Goal: Task Accomplishment & Management: Manage account settings

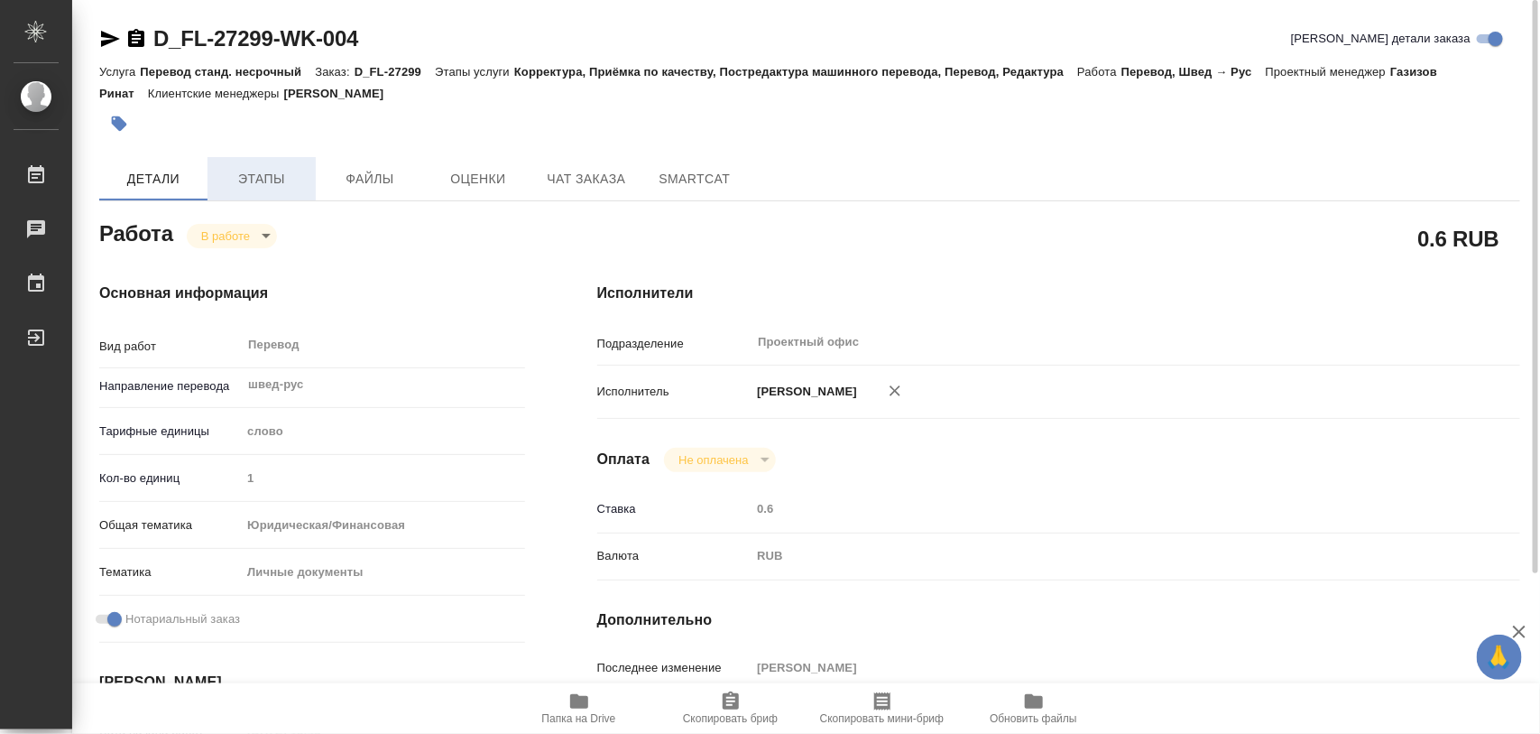
click at [269, 165] on button "Этапы" at bounding box center [262, 178] width 108 height 43
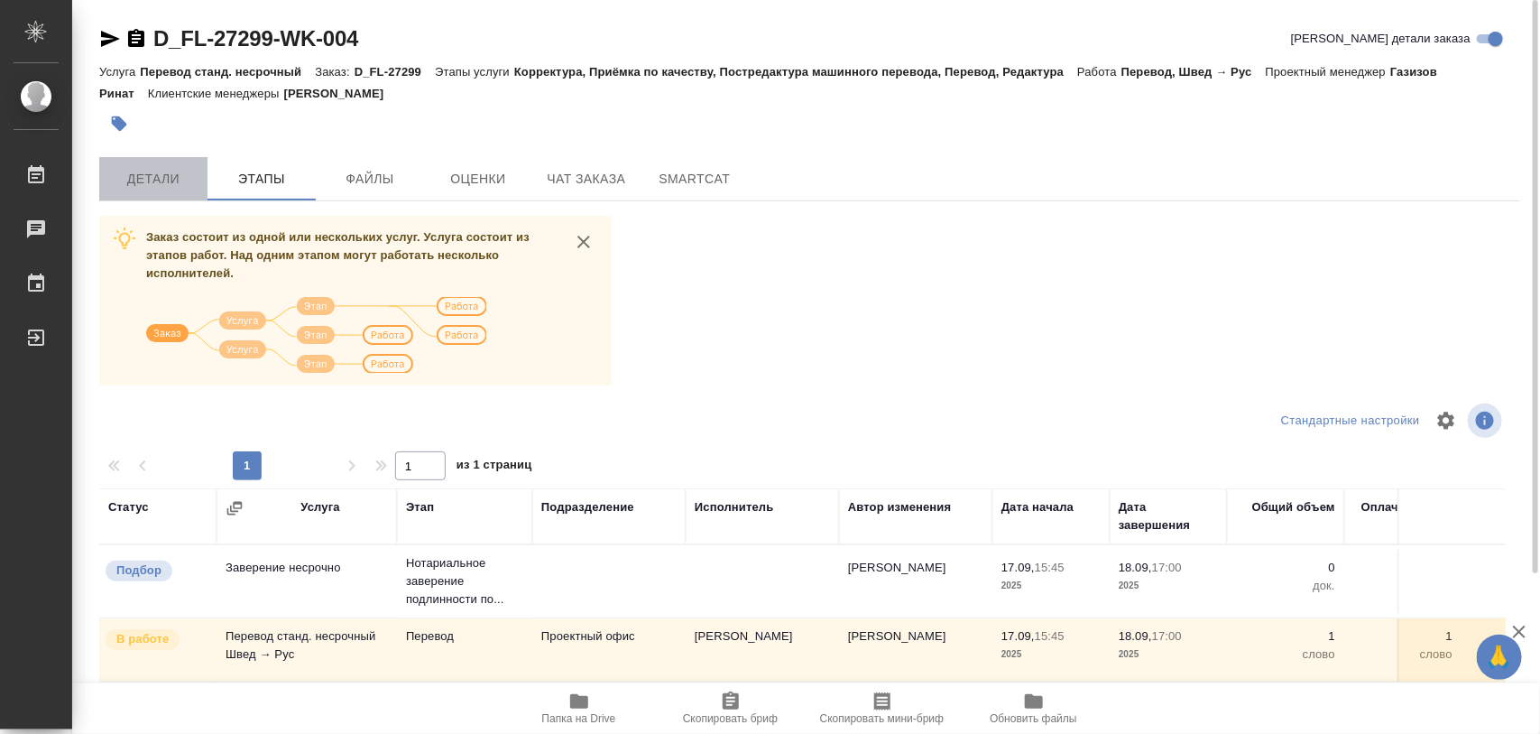
click at [145, 186] on span "Детали" at bounding box center [153, 179] width 87 height 23
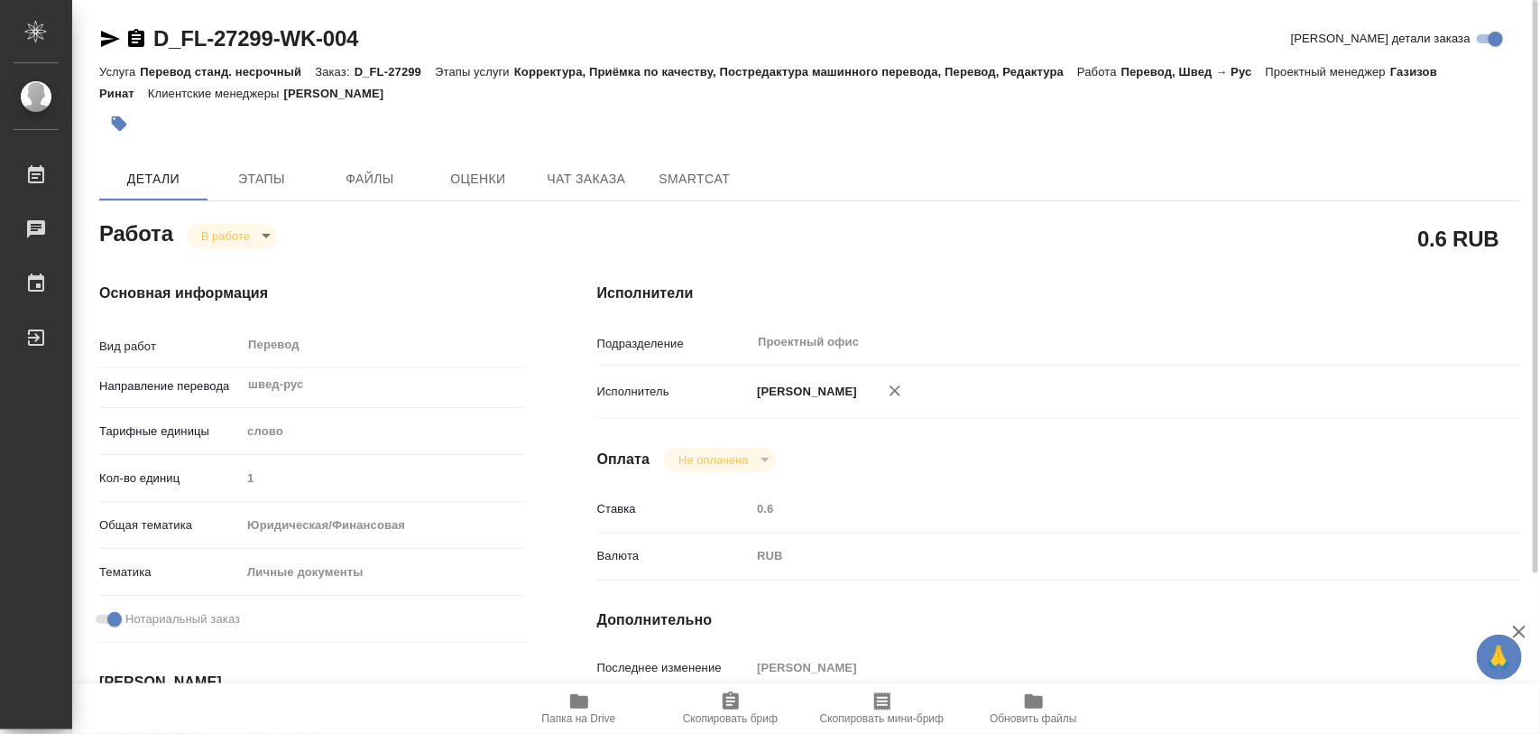
type textarea "x"
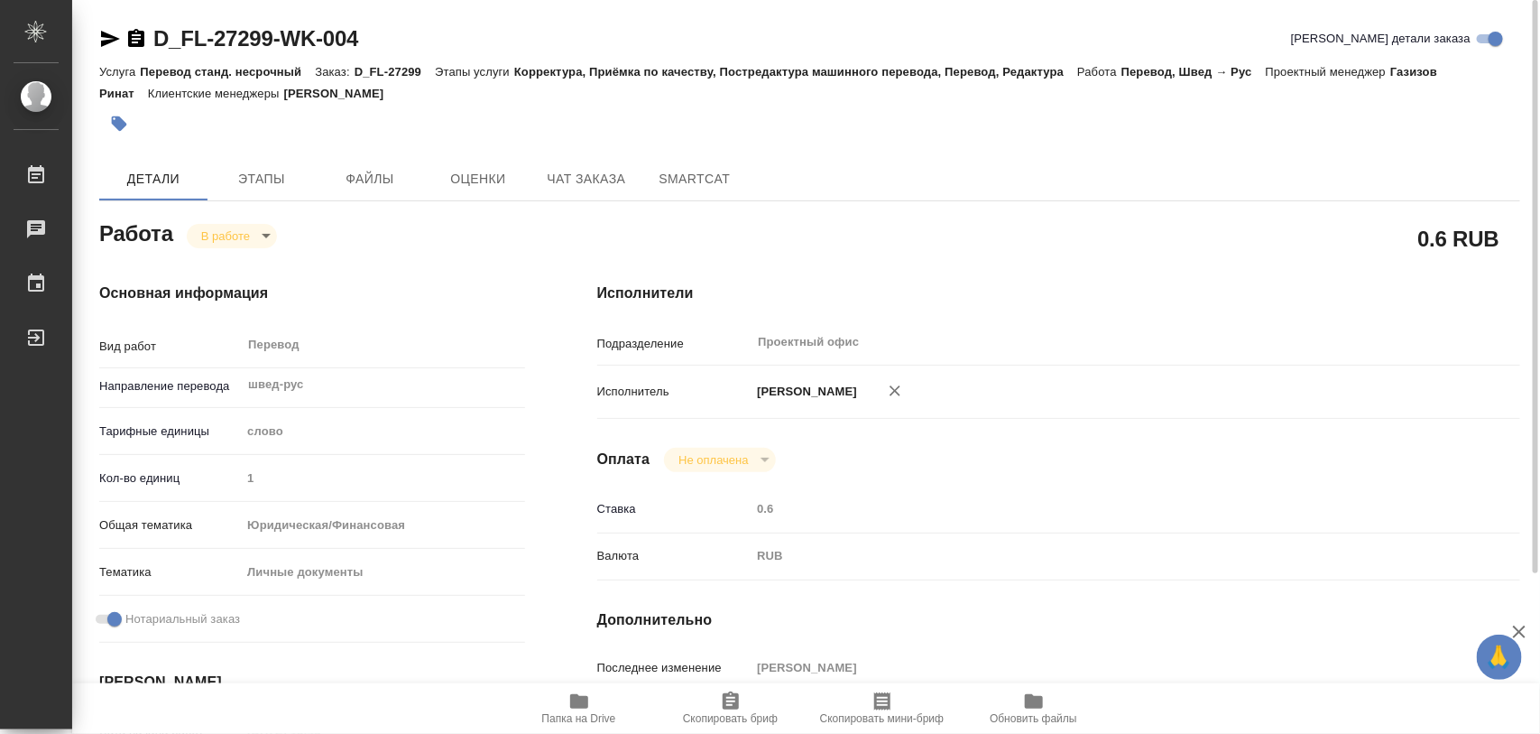
type textarea "x"
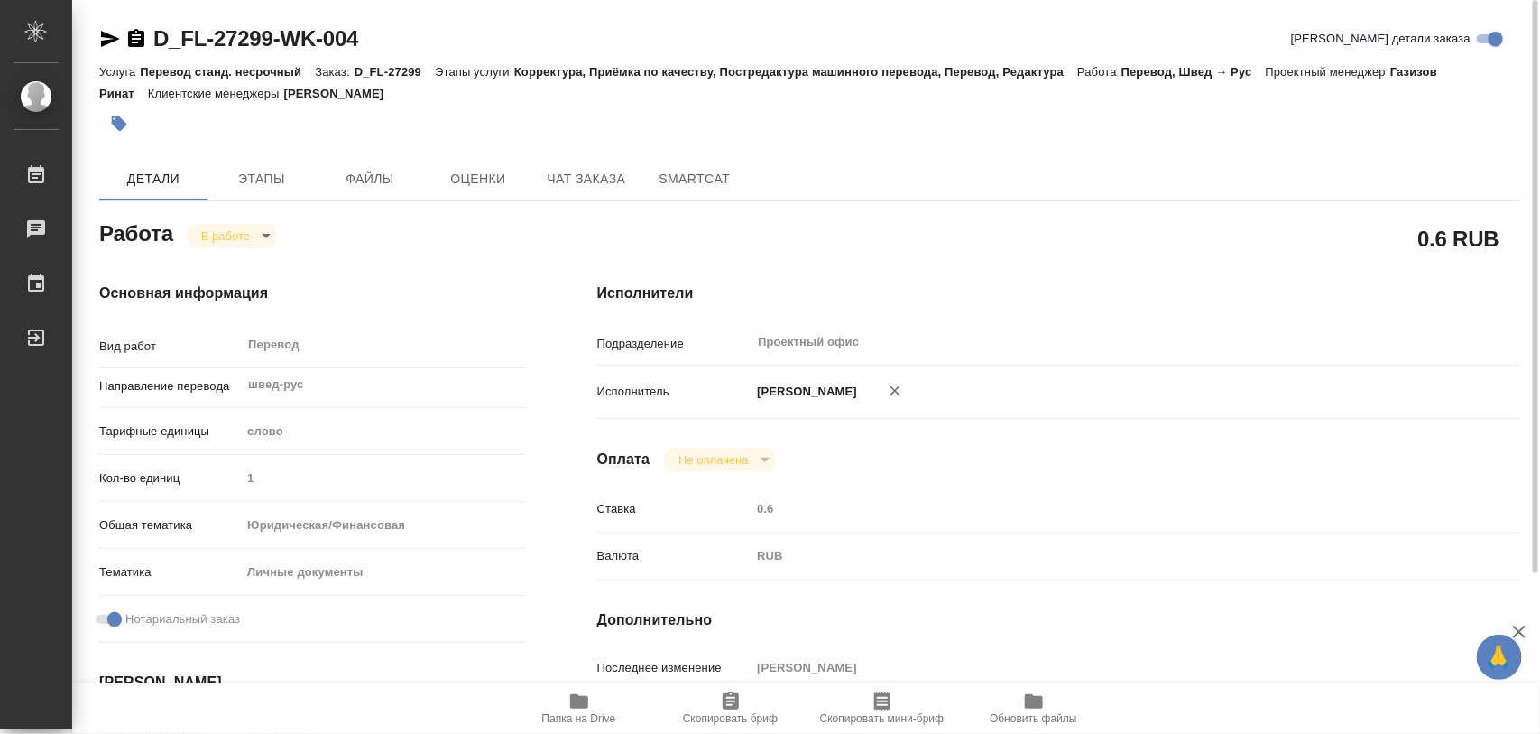
type textarea "x"
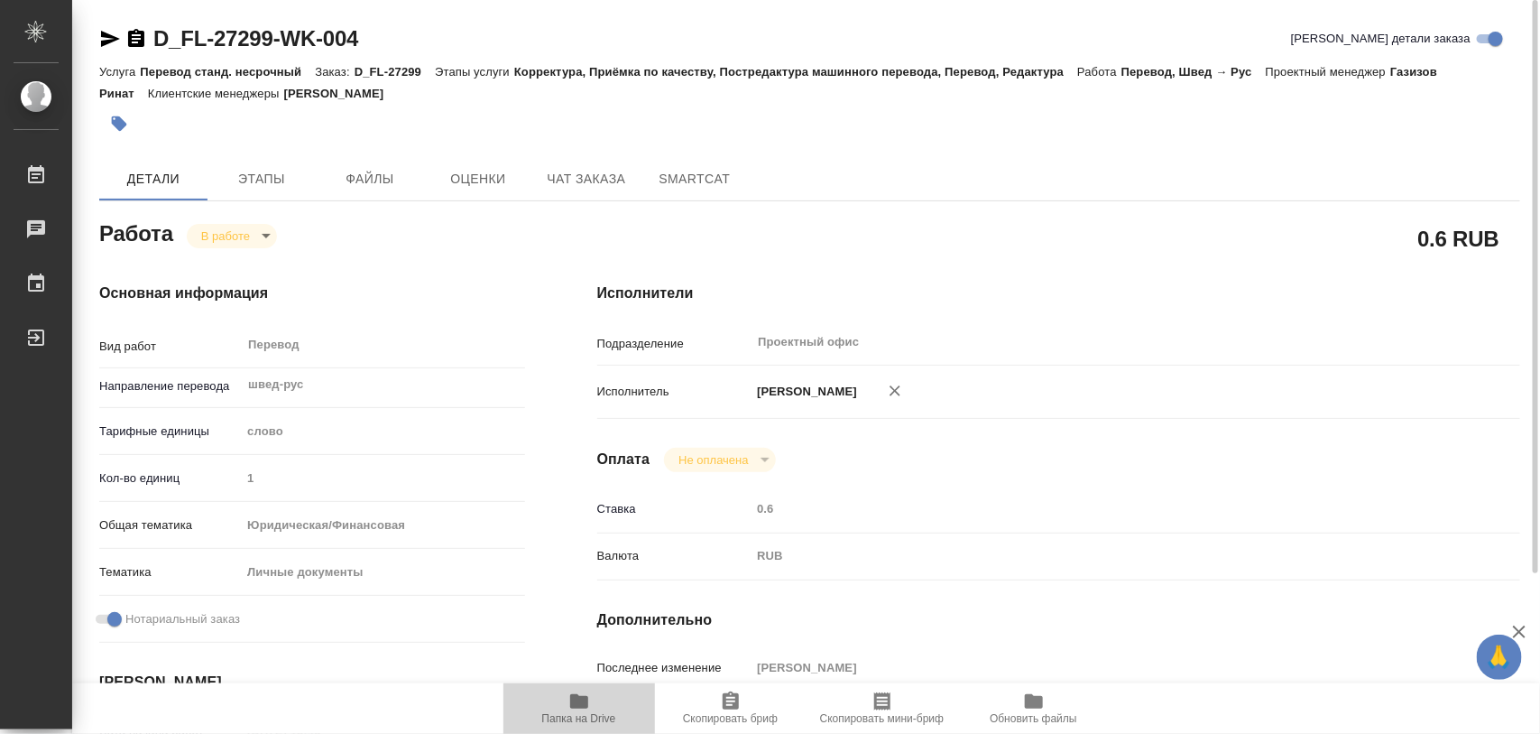
click at [591, 696] on span "Папка на Drive" at bounding box center [579, 707] width 130 height 34
click at [115, 118] on icon "button" at bounding box center [119, 124] width 18 height 18
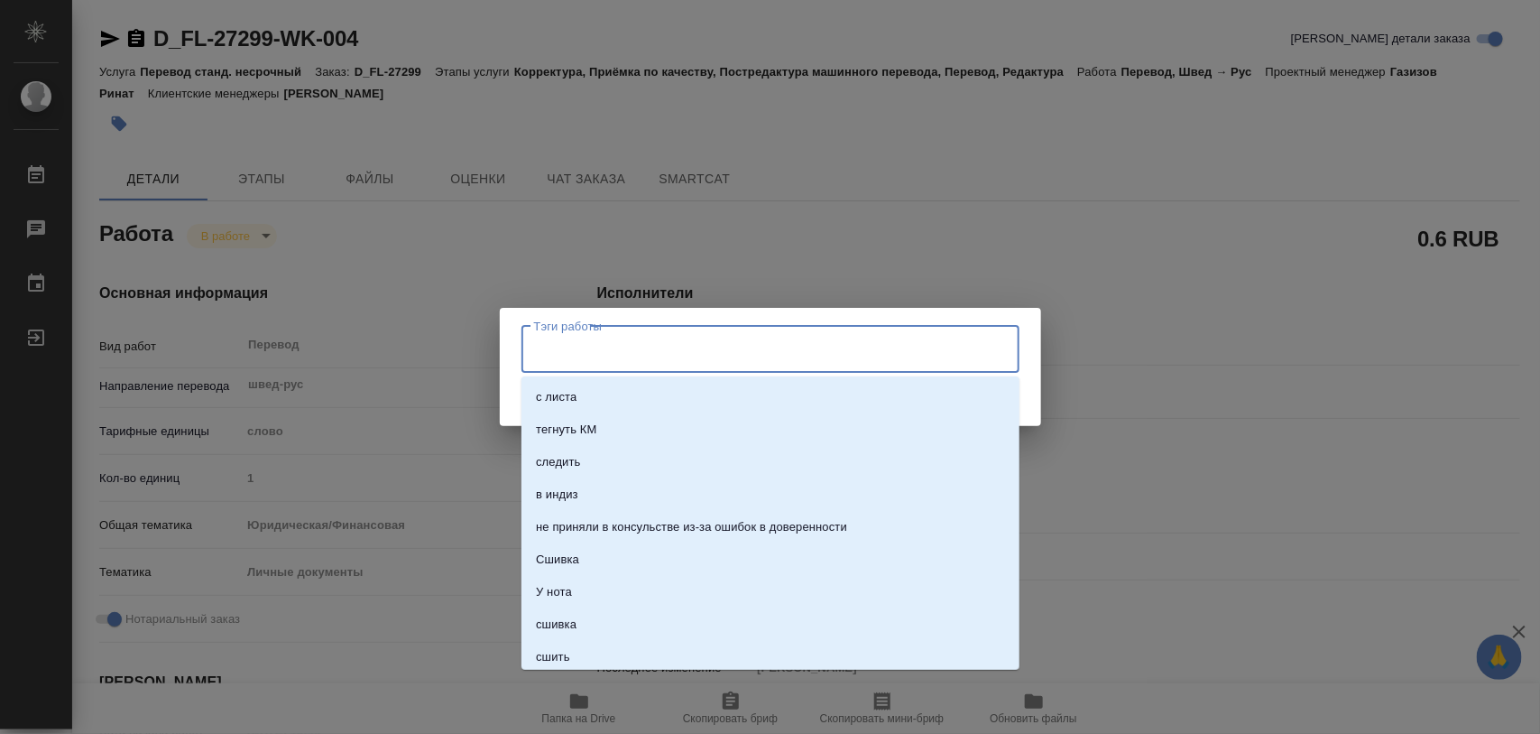
click at [558, 354] on input "Тэги работы" at bounding box center [754, 349] width 448 height 31
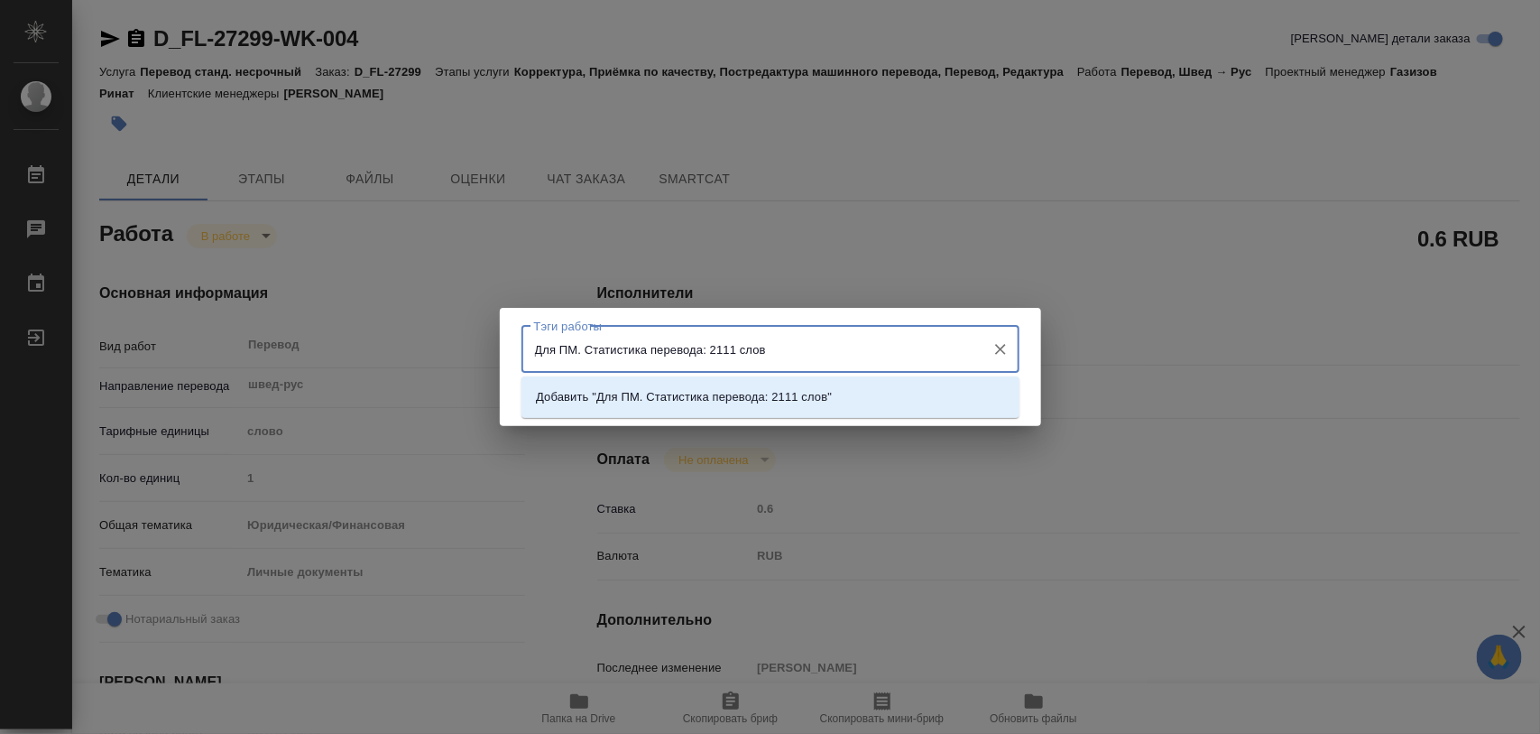
type input "Для ПМ. Статистика перевода: 2111 слов."
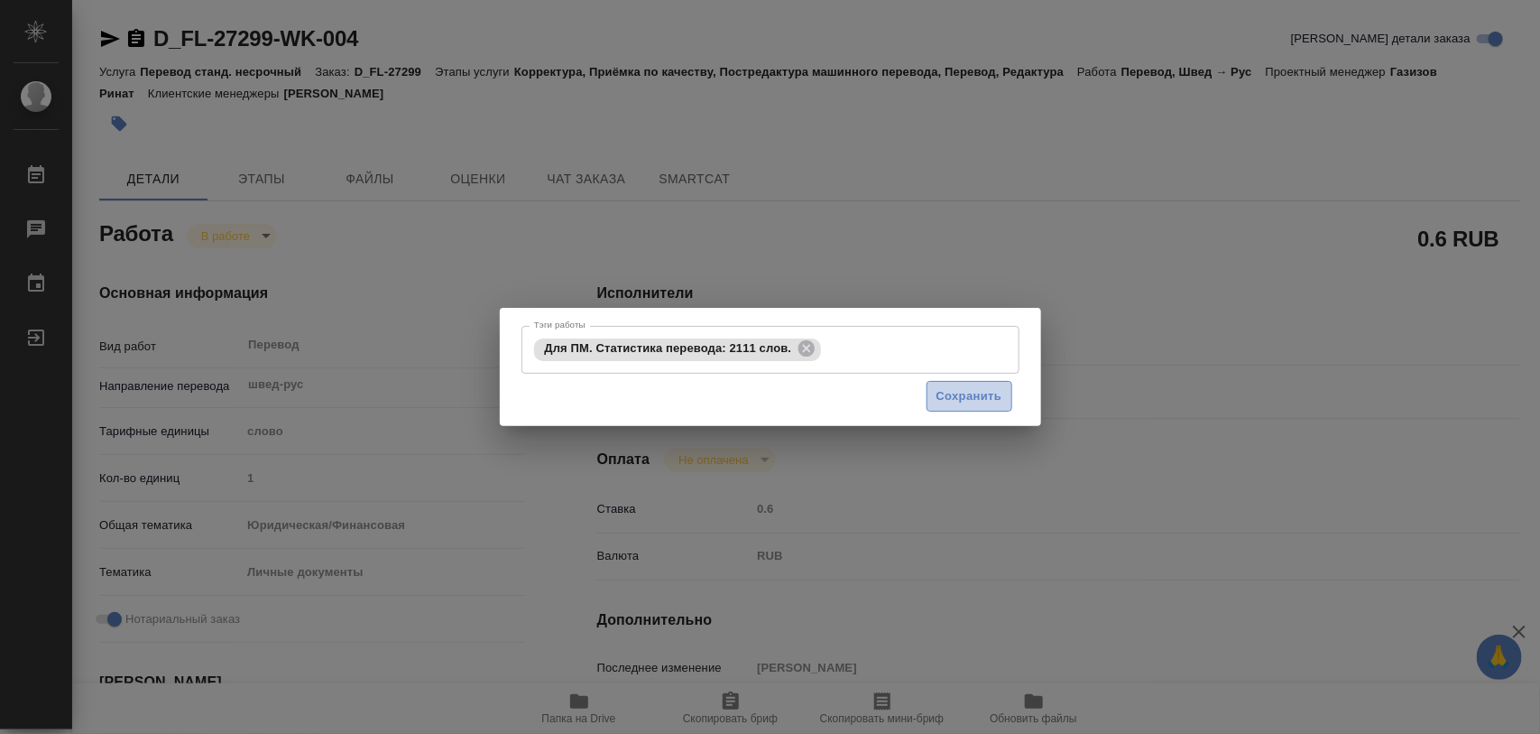
drag, startPoint x: 968, startPoint y: 397, endPoint x: 466, endPoint y: 336, distance: 505.4
click at [967, 397] on span "Сохранить" at bounding box center [970, 396] width 66 height 21
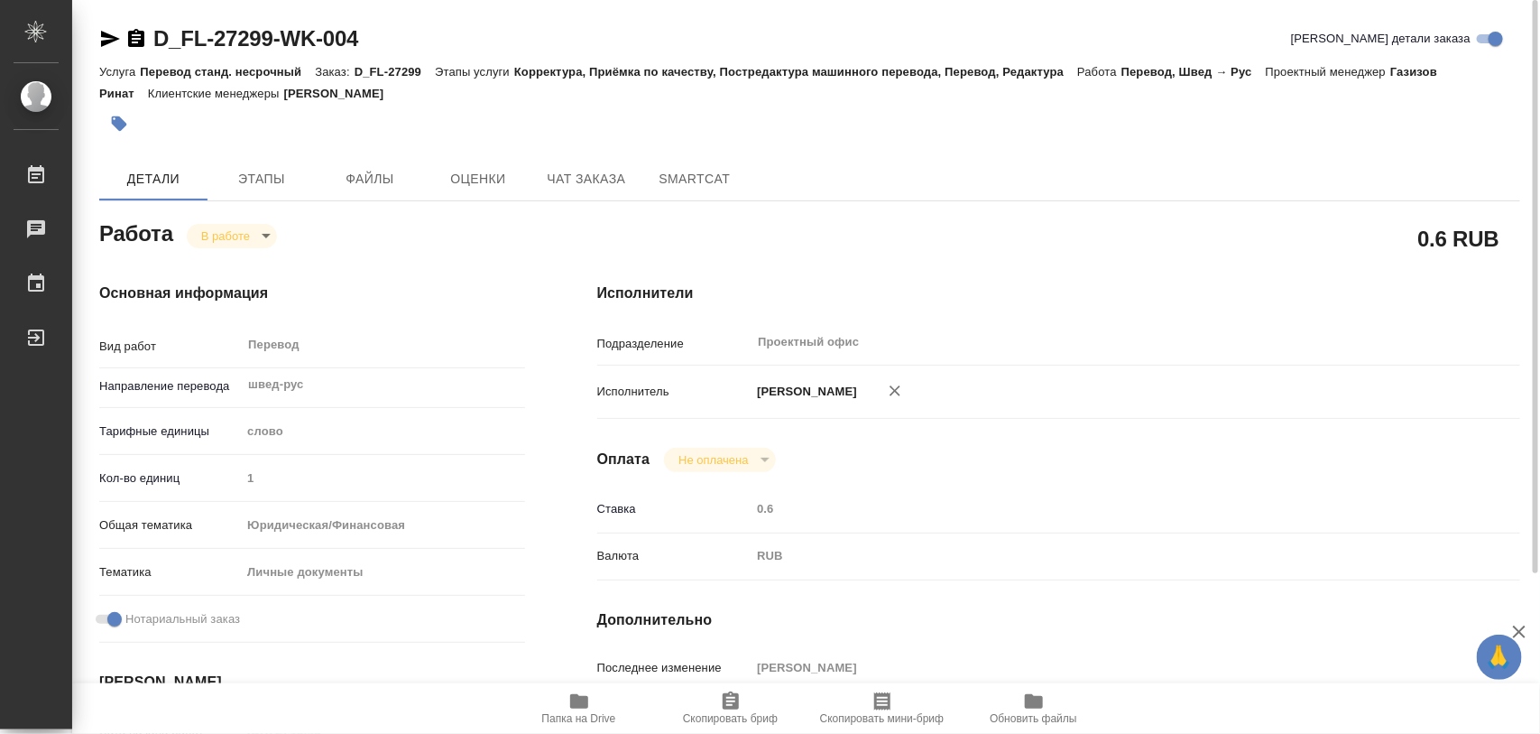
type input "inProgress"
type textarea "Перевод"
type textarea "x"
type input "швед-рус"
type input "5a8b1489cc6b4906c91bfd90"
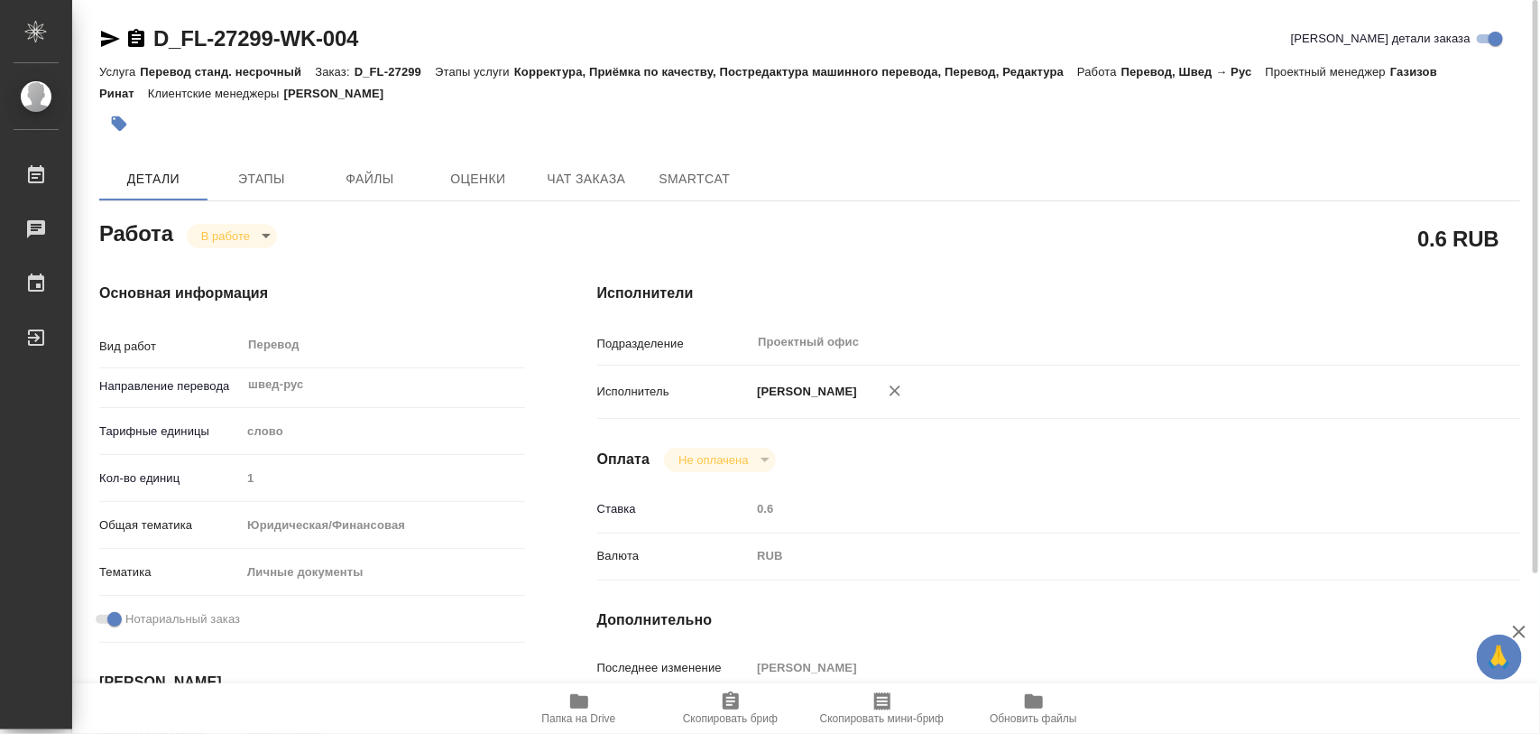
type input "1"
type input "yr-fn"
type input "5a8b8b956a9677013d343cfe"
checkbox input "true"
type input "17.09.2025 15:45"
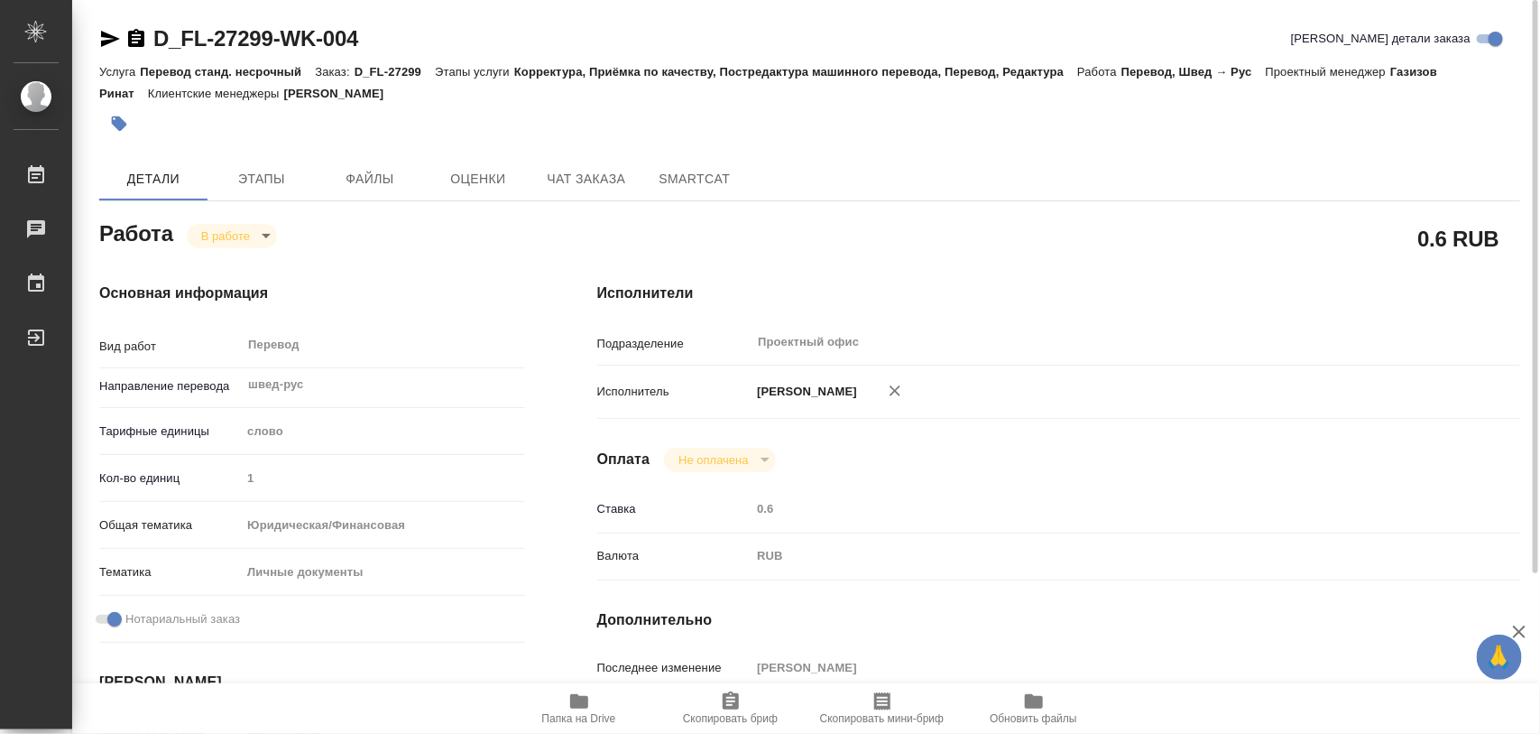
type input "17.09.2025 18:25"
type input "18.09.2025 17:00"
type input "Проектный офис"
type input "notPayed"
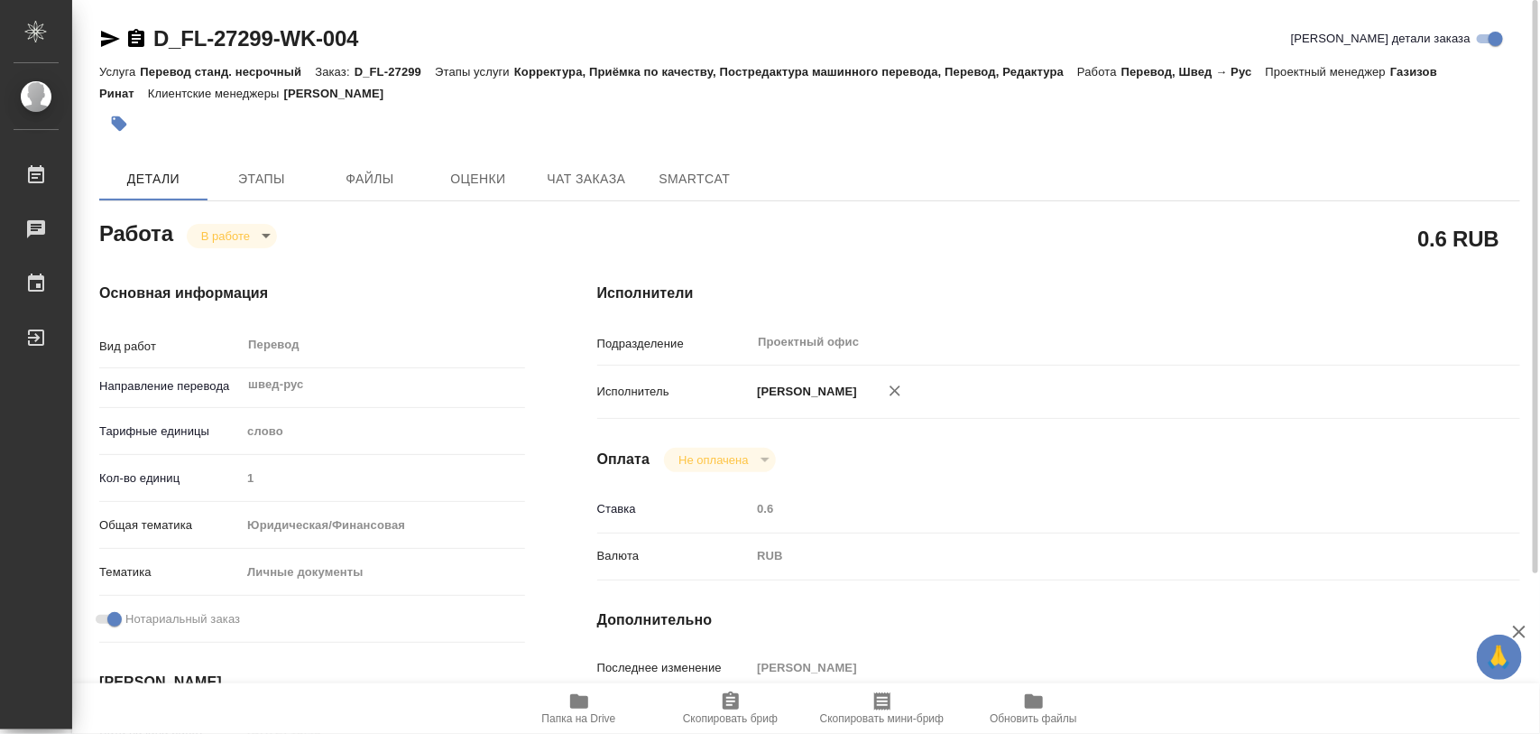
type input "0.6"
type input "RUB"
type input "[PERSON_NAME]"
type textarea "x"
type textarea "/Clients/FL_D/Orders/D_FL-27299/Translated/D_FL-27299-WK-004"
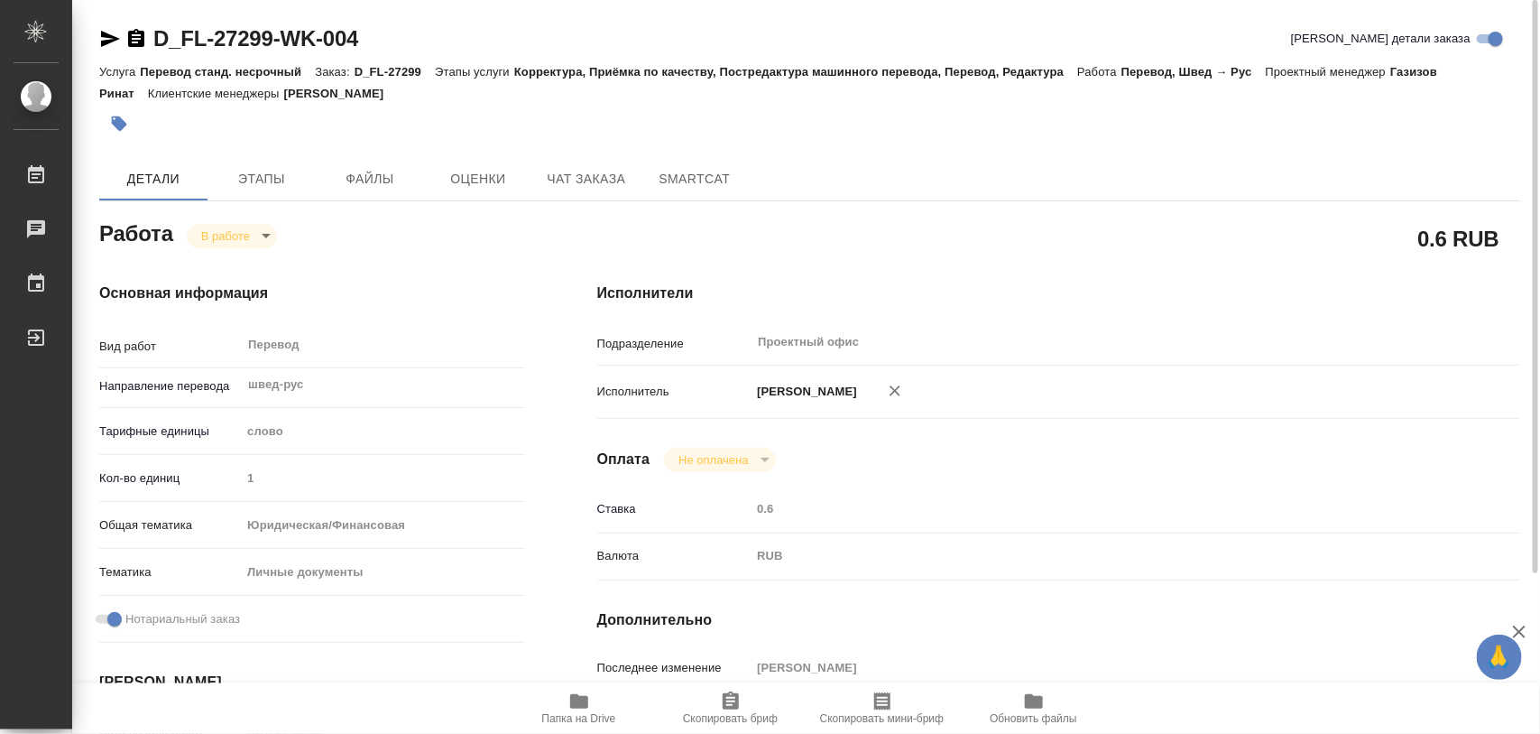
type textarea "x"
type input "D_FL-27299"
type input "Перевод станд. несрочный"
type input "Корректура, Приёмка по качеству, Постредактура машинного перевода, Перевод, Ред…"
type input "[PERSON_NAME]"
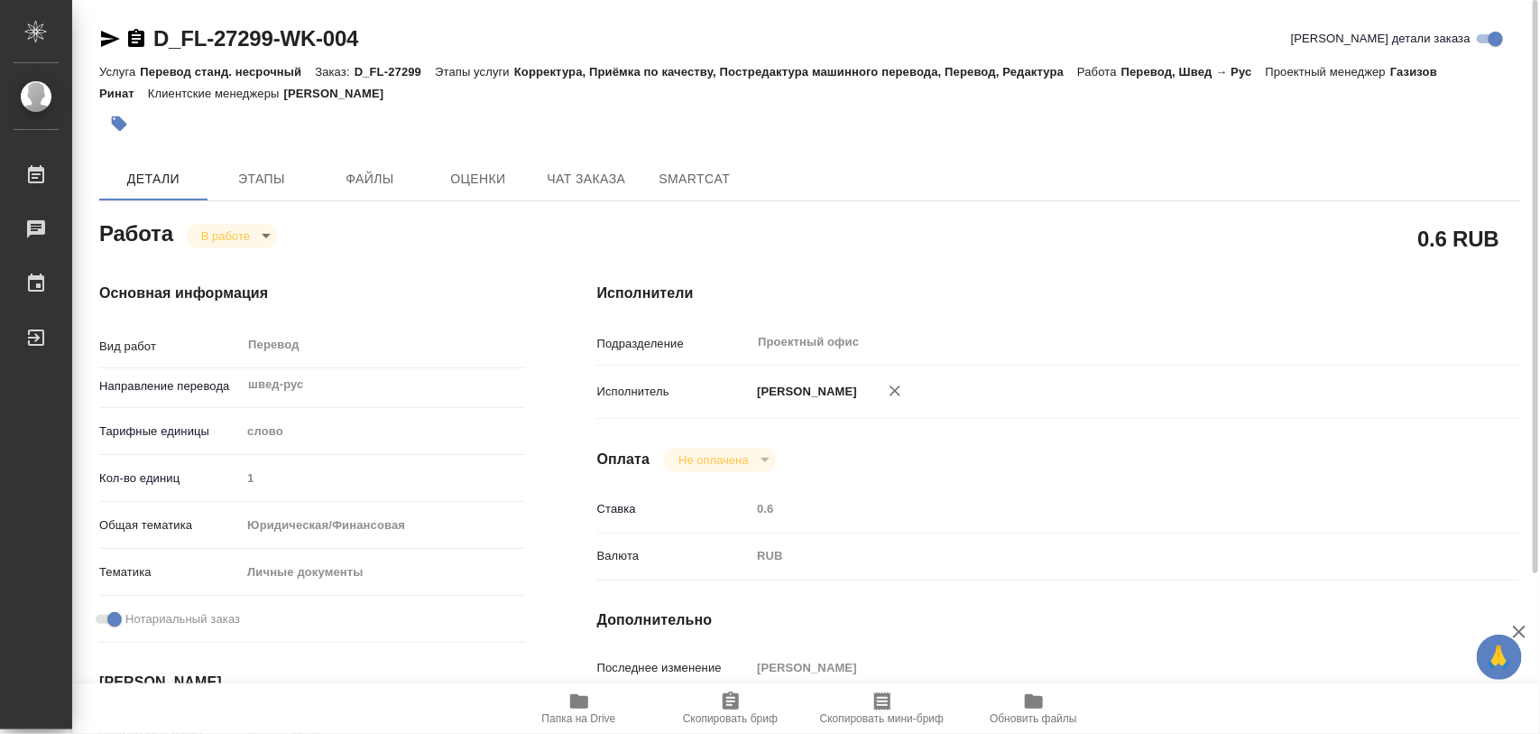
type input "/Clients/FL_D/Orders/D_FL-27299"
type input "[URL][DOMAIN_NAME]"
type textarea "x"
type textarea "для гражданства"
type textarea "x"
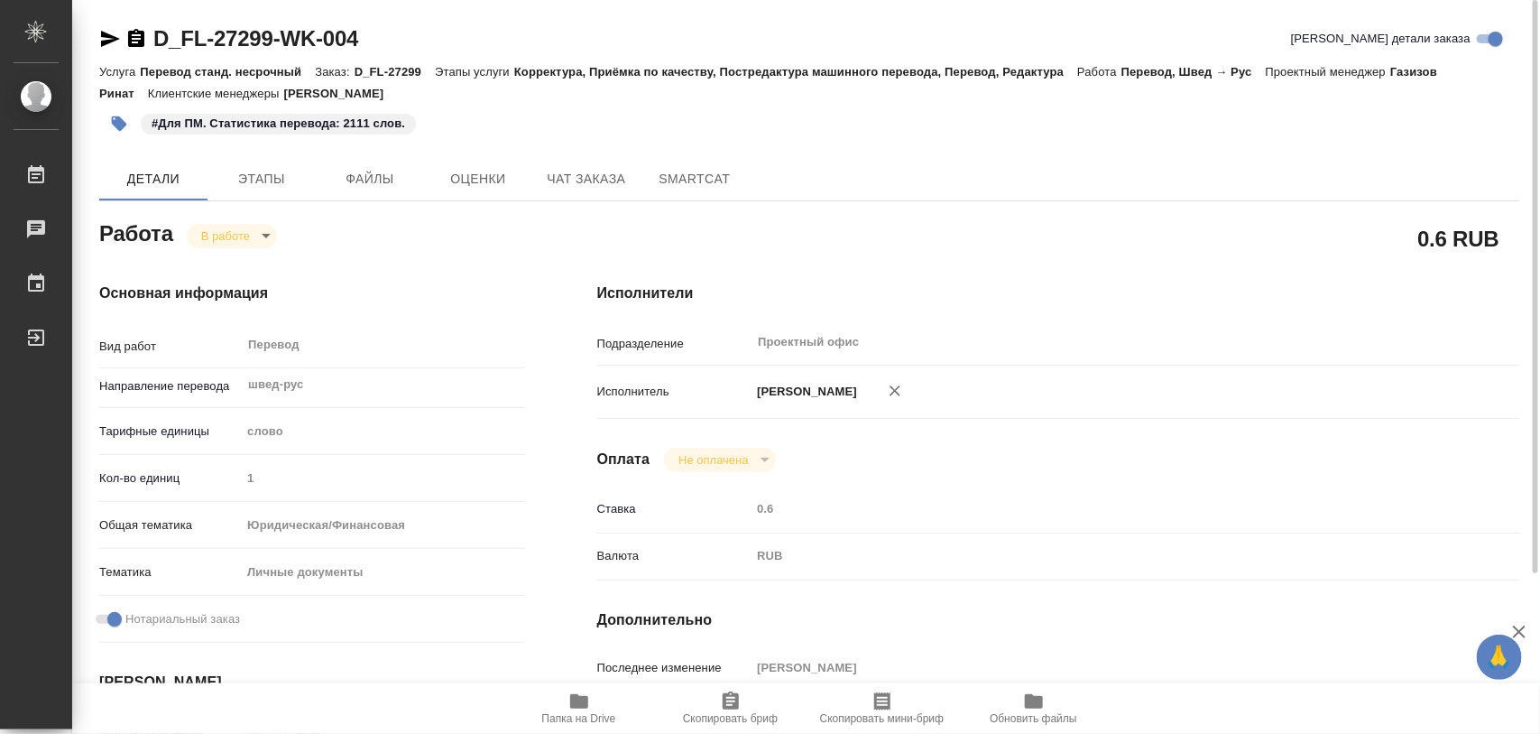
type textarea "x"
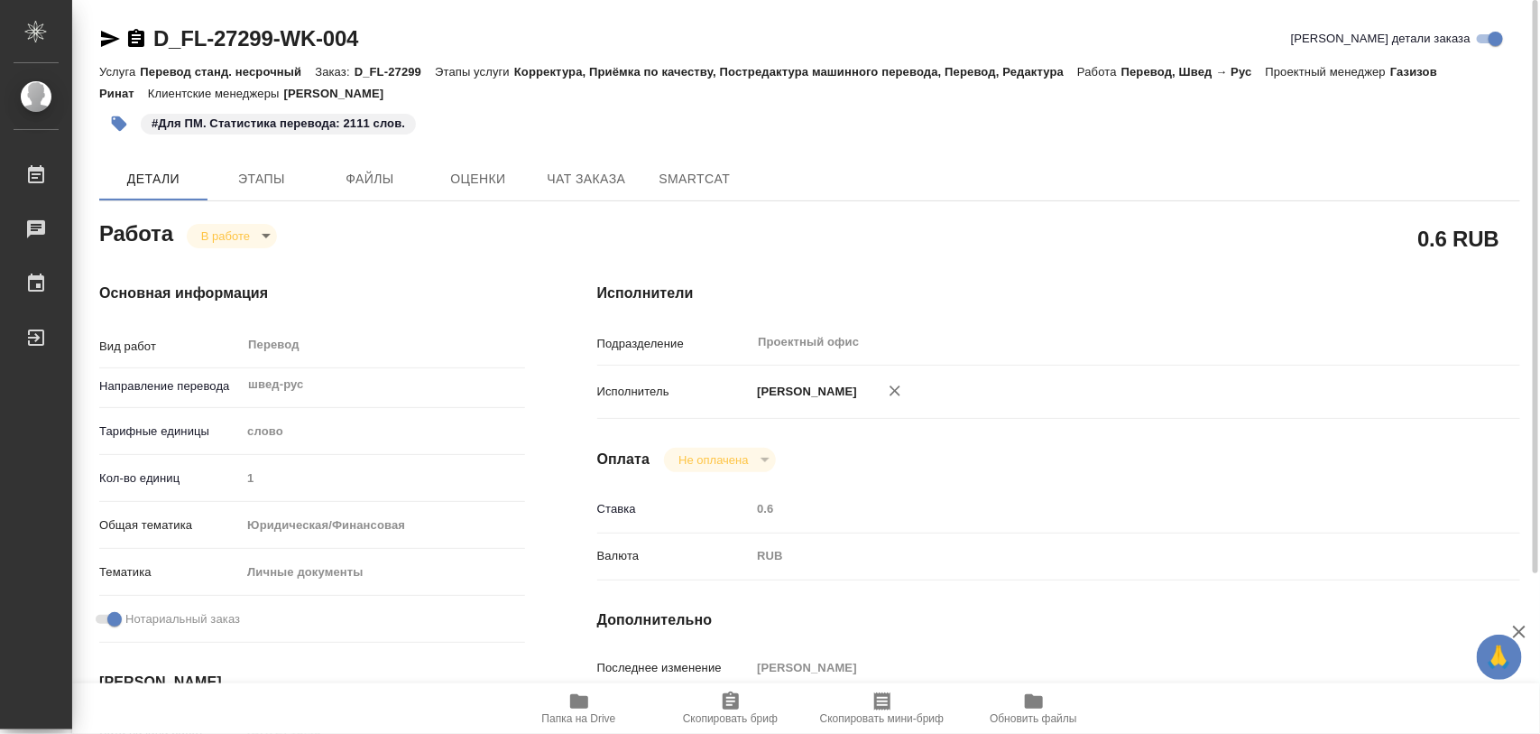
type textarea "x"
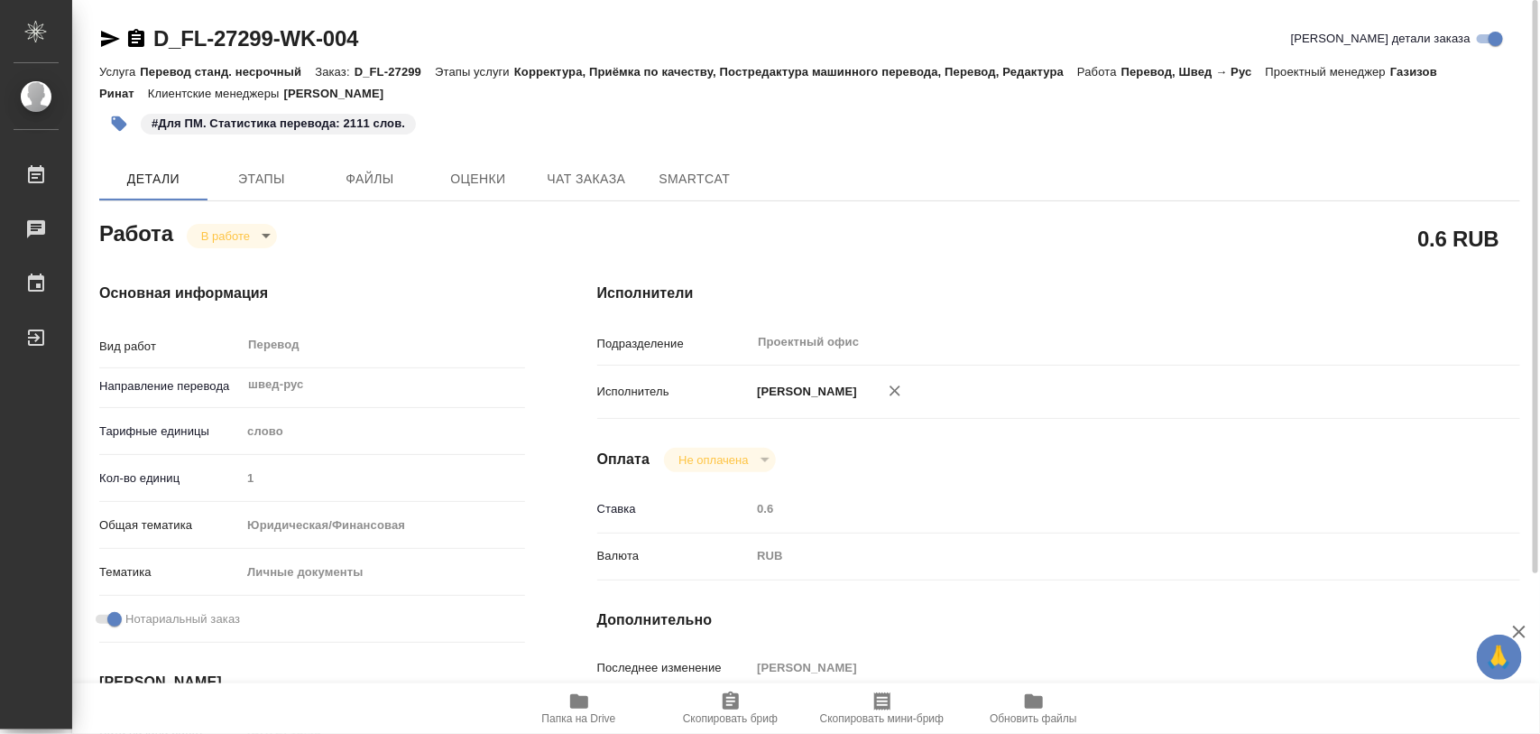
click at [275, 240] on body "🙏 .cls-1 fill:#fff; AWATERA Iglakov Maksim Работы 0 Чаты График Выйти D_FL-2729…" at bounding box center [770, 367] width 1540 height 734
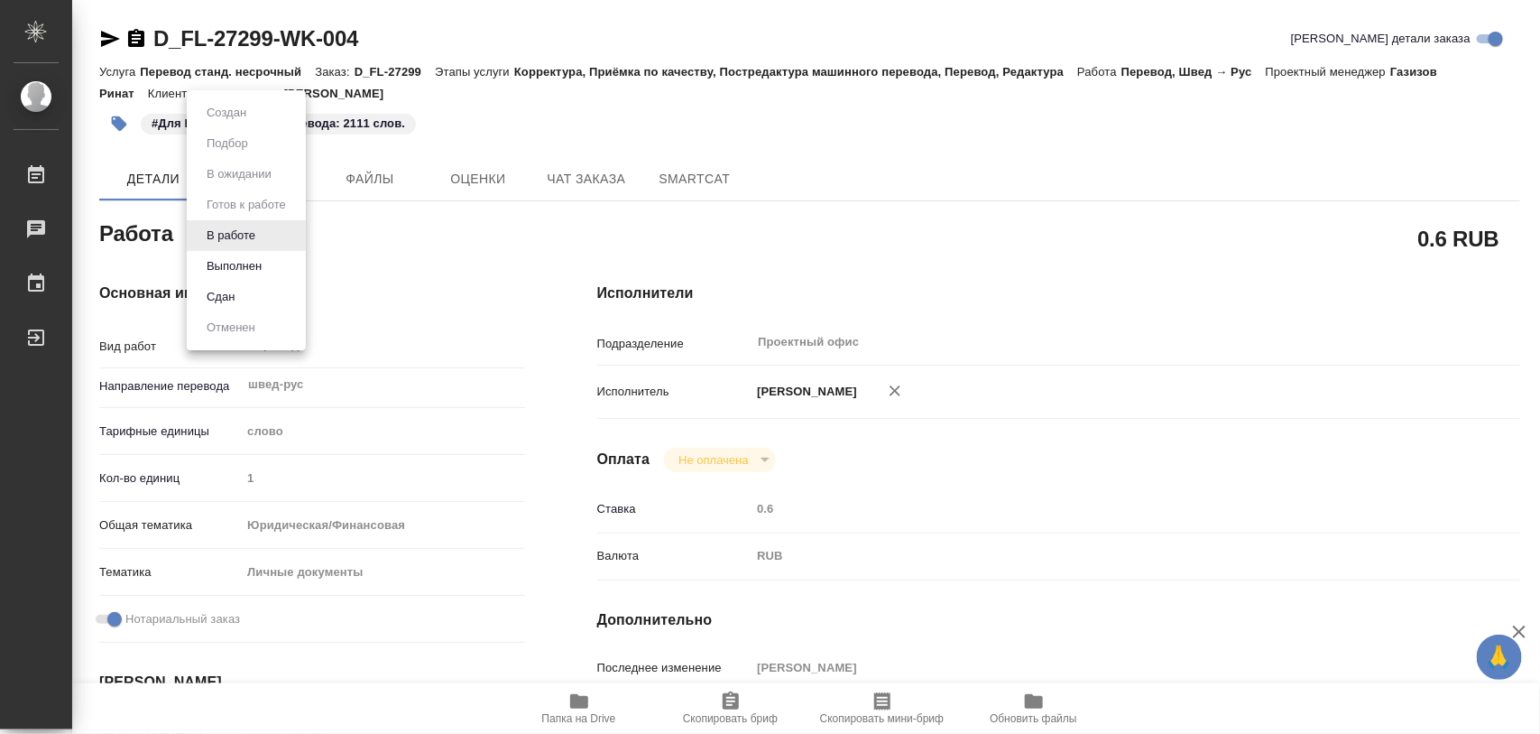
type textarea "x"
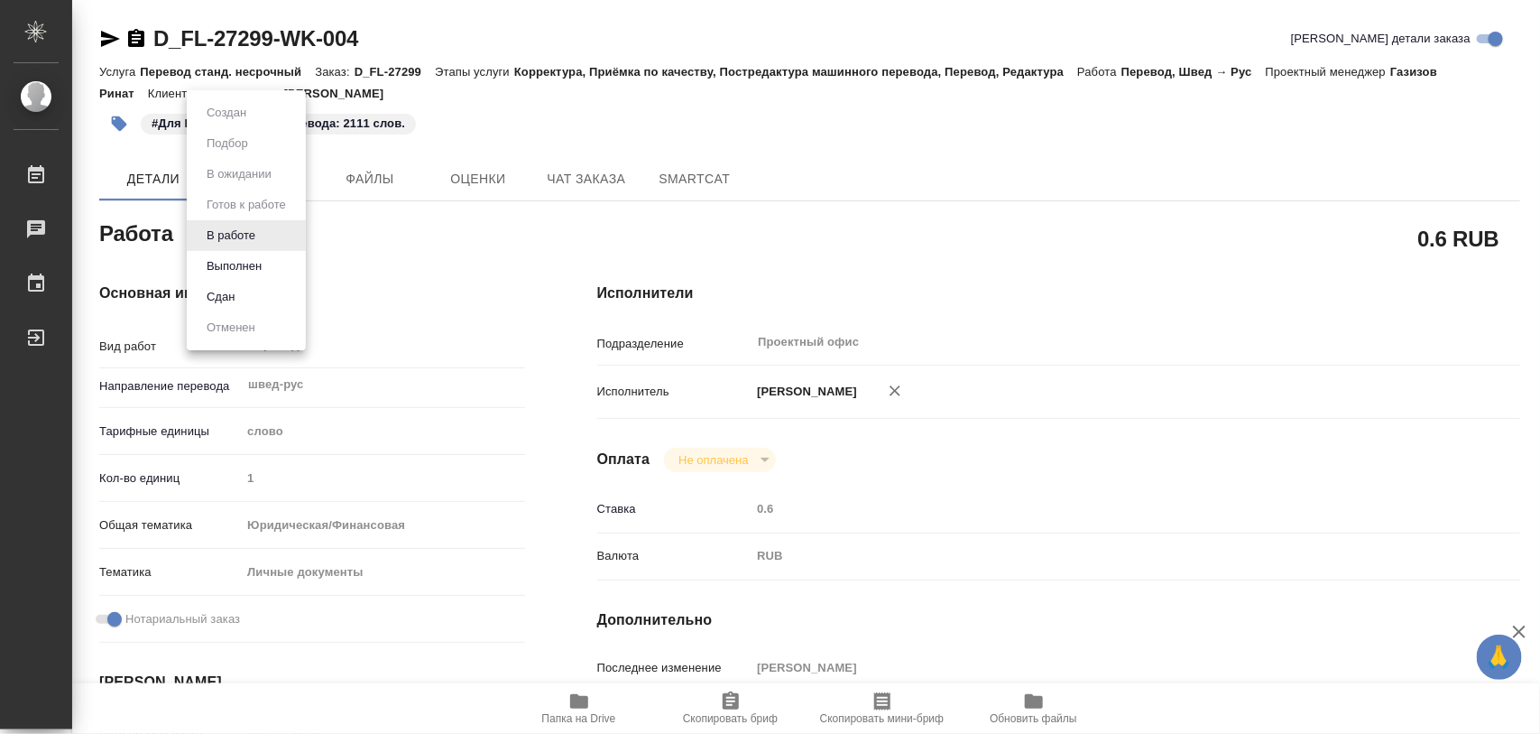
click at [246, 254] on li "Выполнен" at bounding box center [246, 266] width 119 height 31
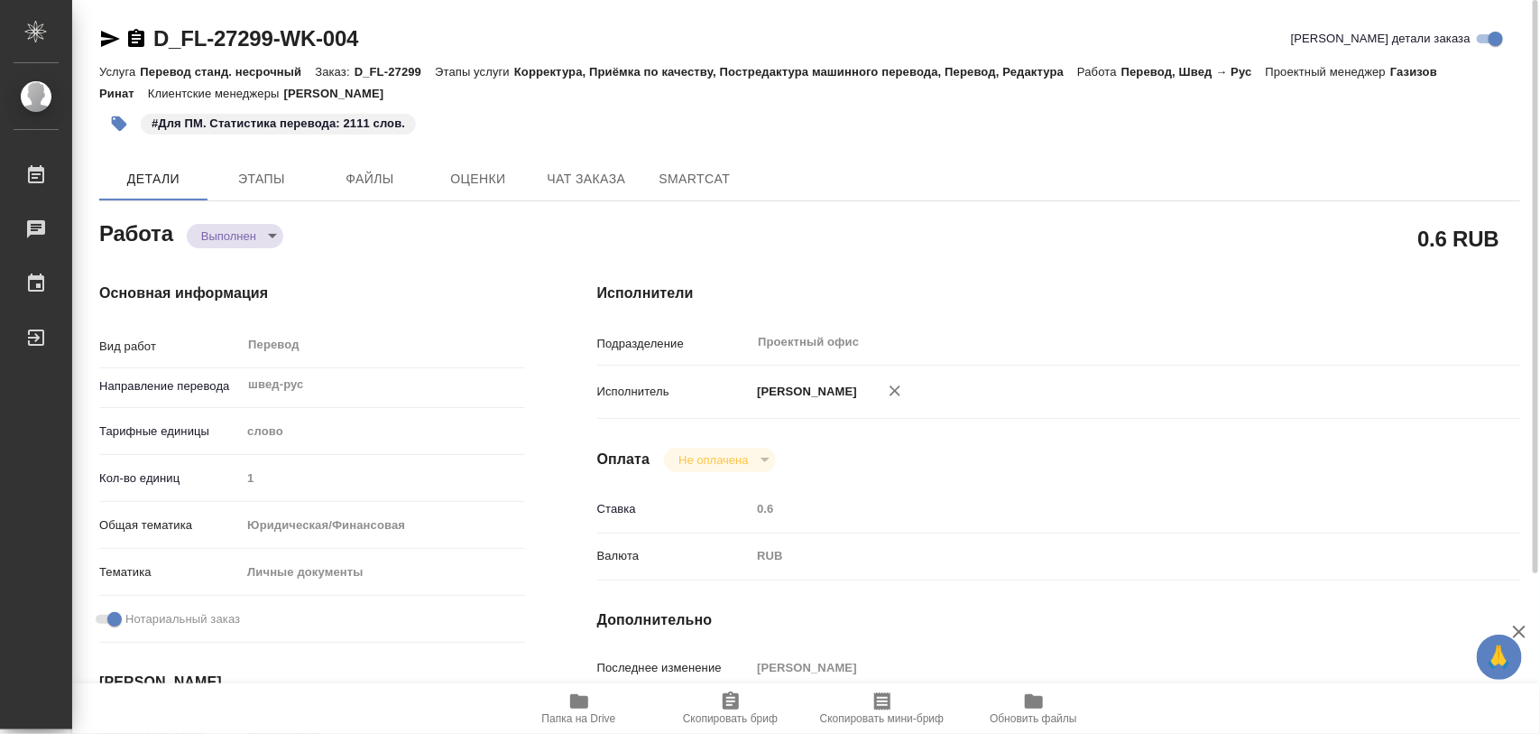
type textarea "x"
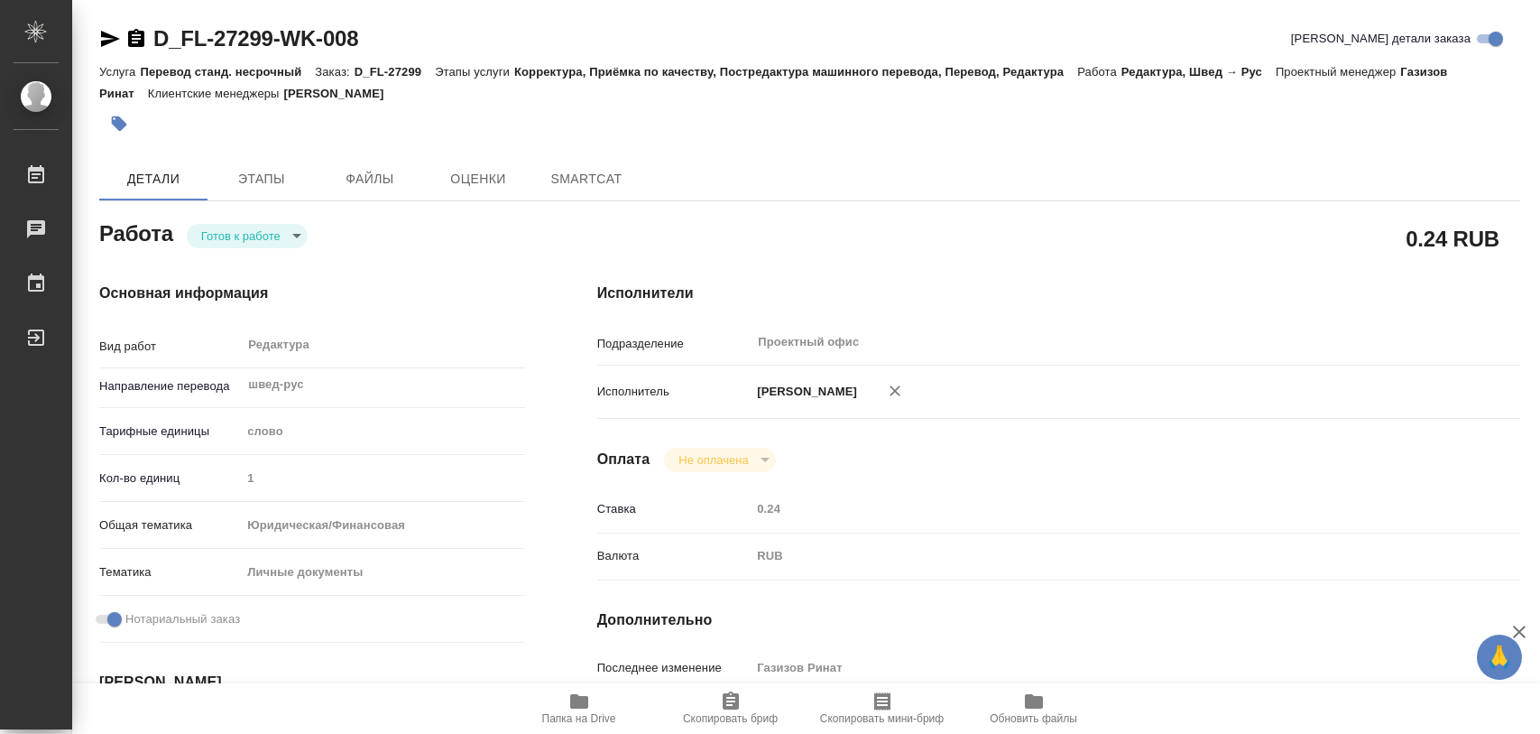
type textarea "x"
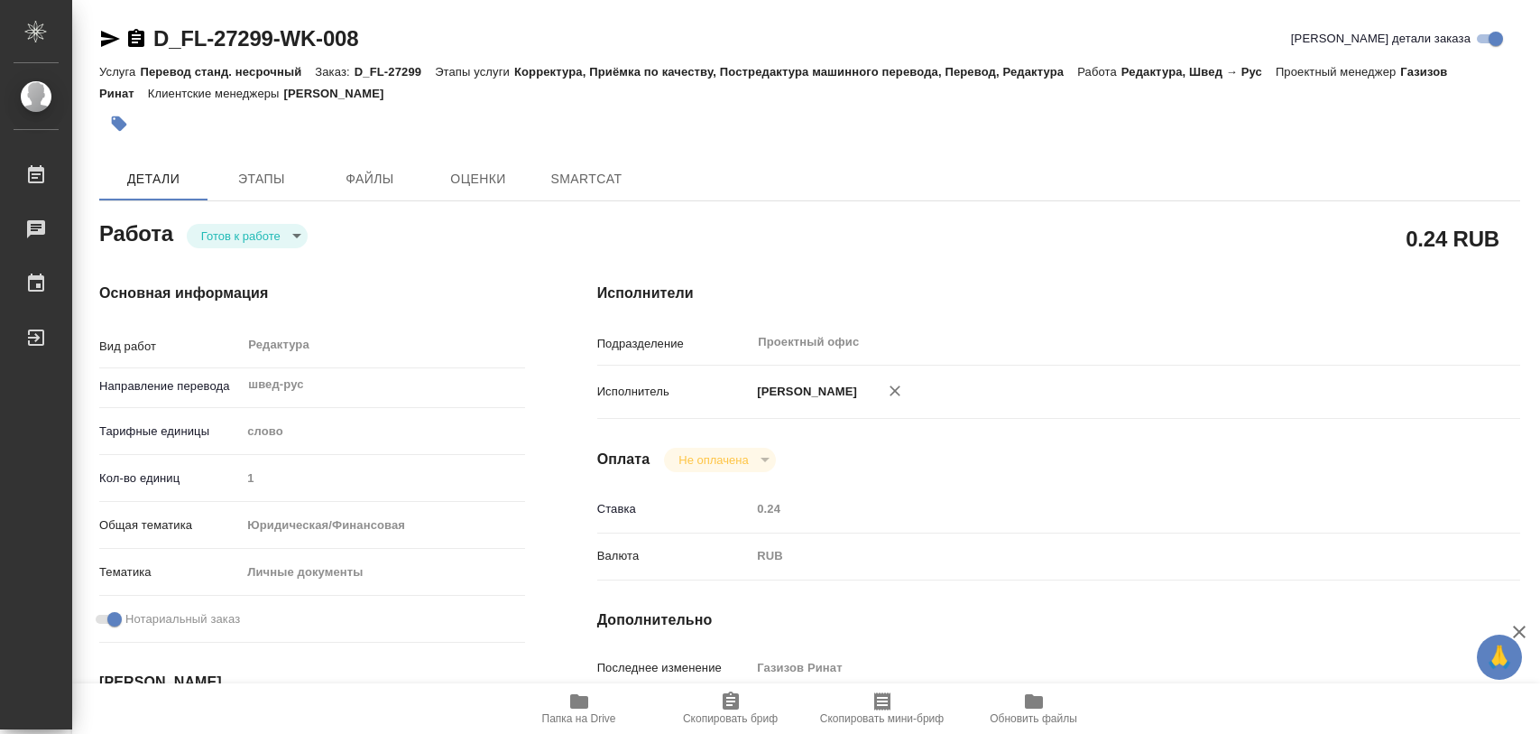
type textarea "x"
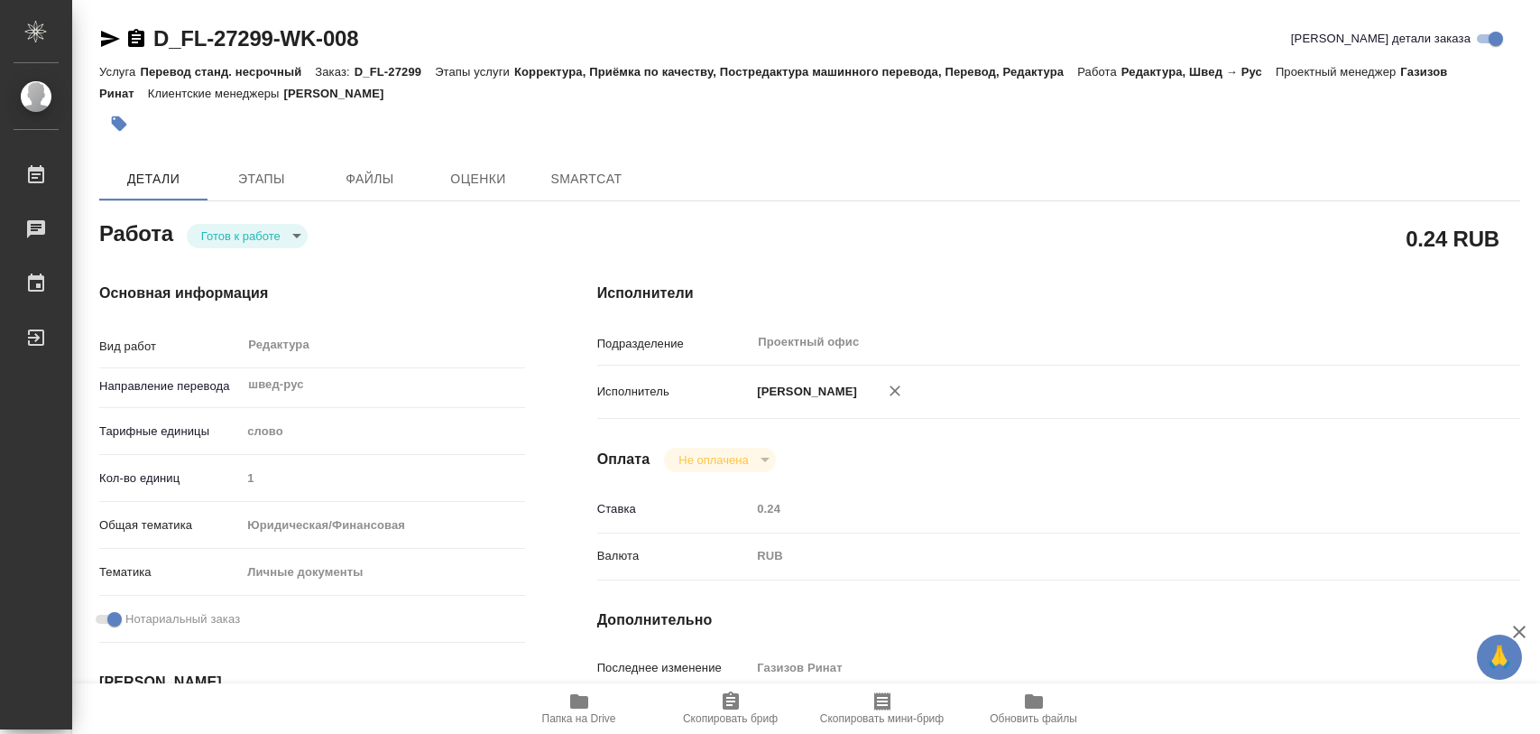
type textarea "x"
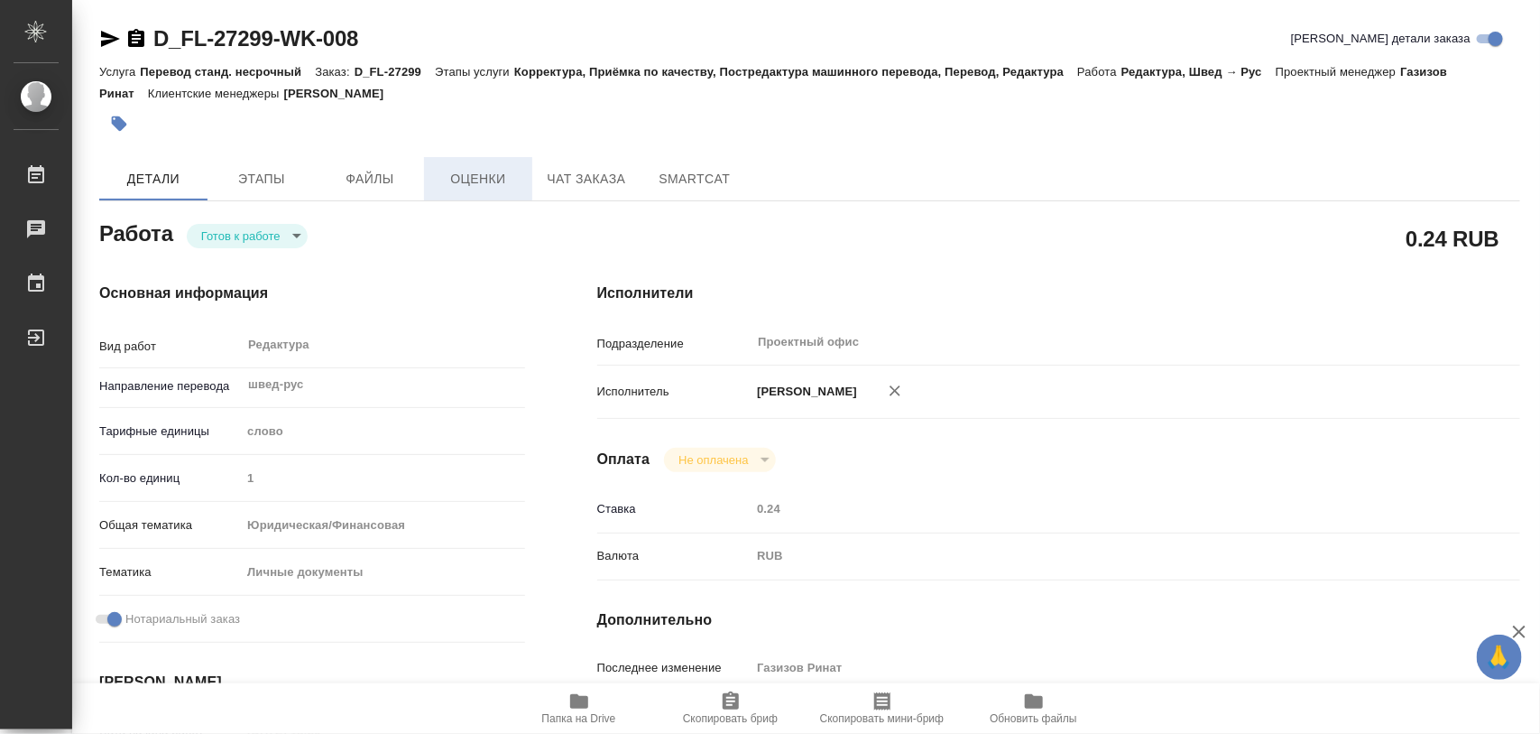
type textarea "x"
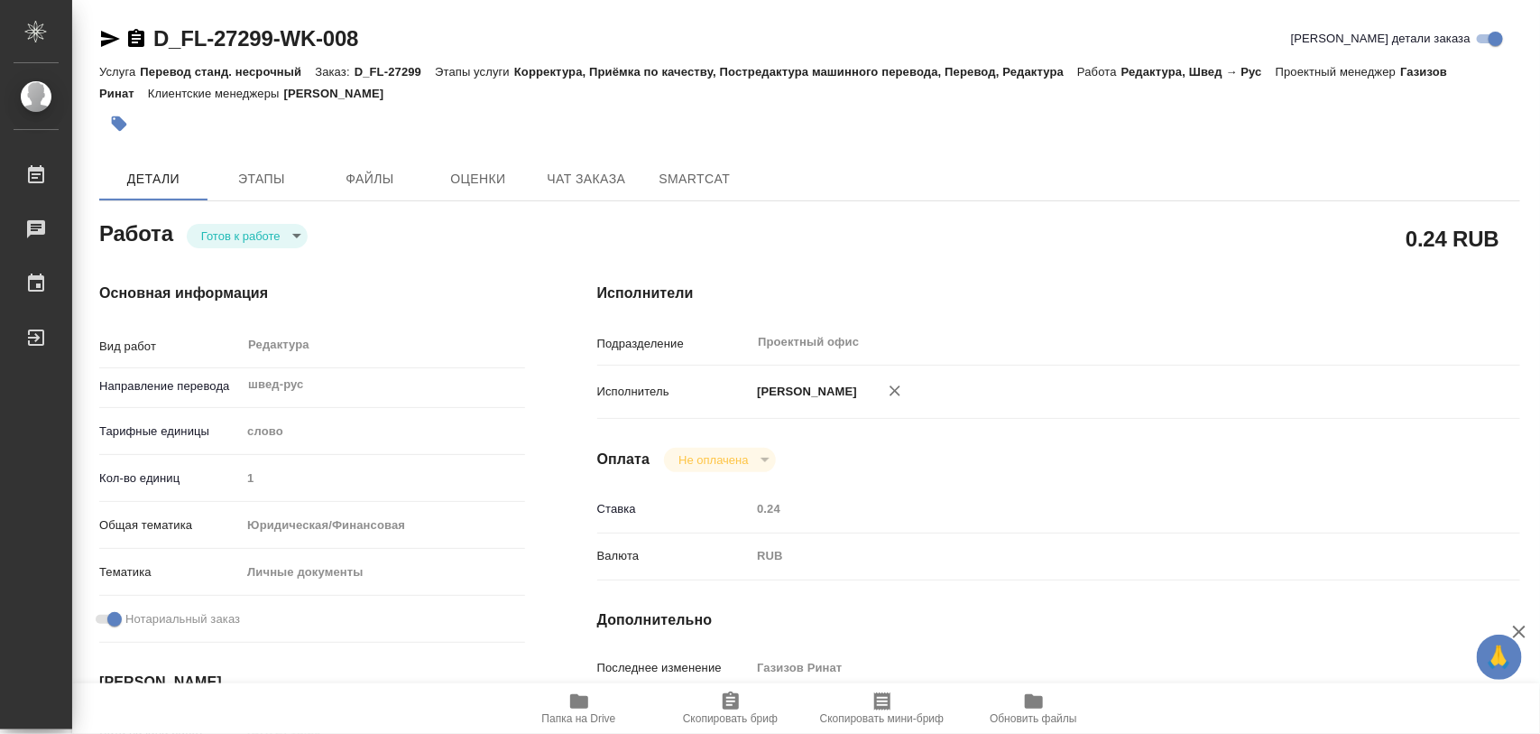
type textarea "x"
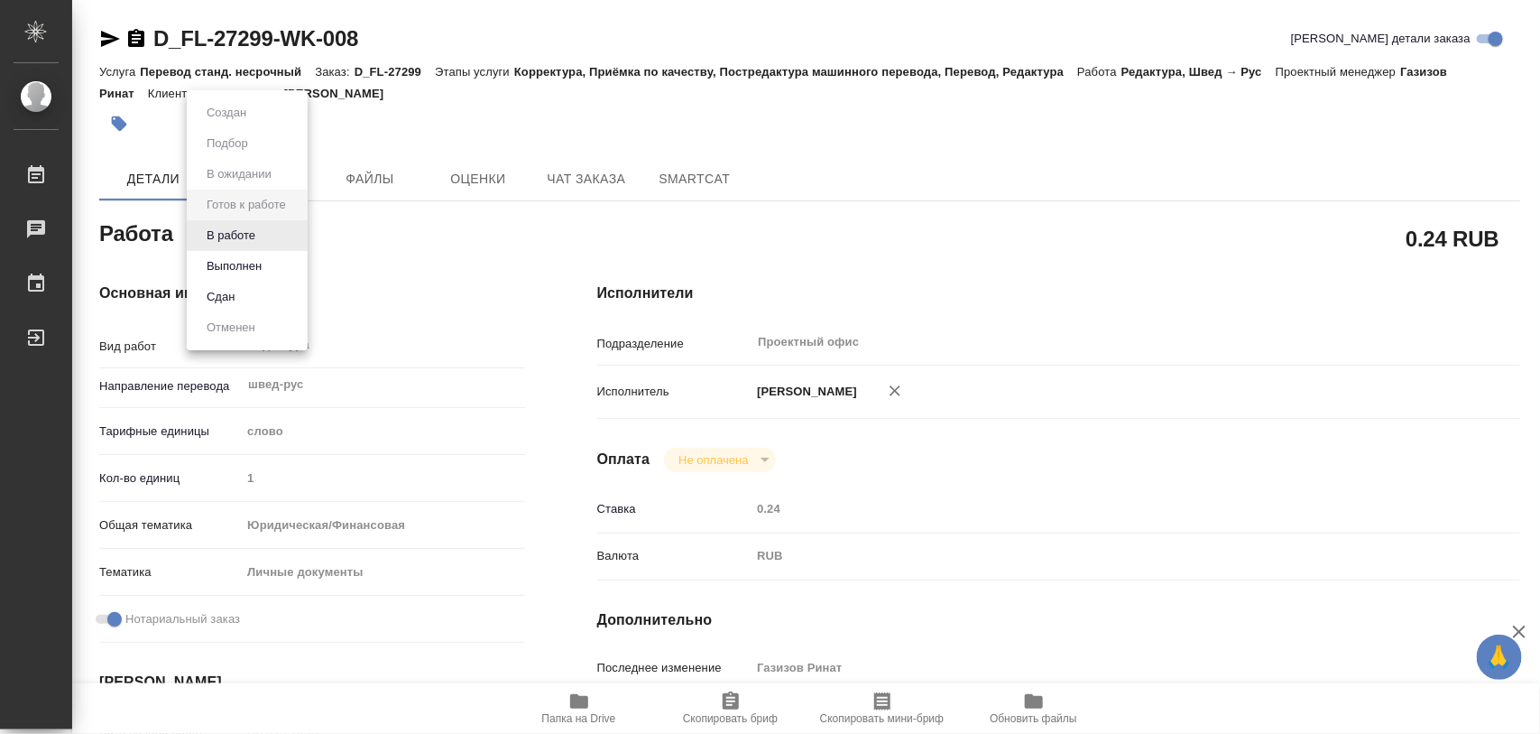
click at [296, 235] on body "🙏 .cls-1 fill:#fff; AWATERA Iglakov Maksim Работы 0 Чаты График Выйти D_FL-2729…" at bounding box center [770, 367] width 1540 height 734
click at [242, 263] on button "Выполнен" at bounding box center [234, 266] width 66 height 20
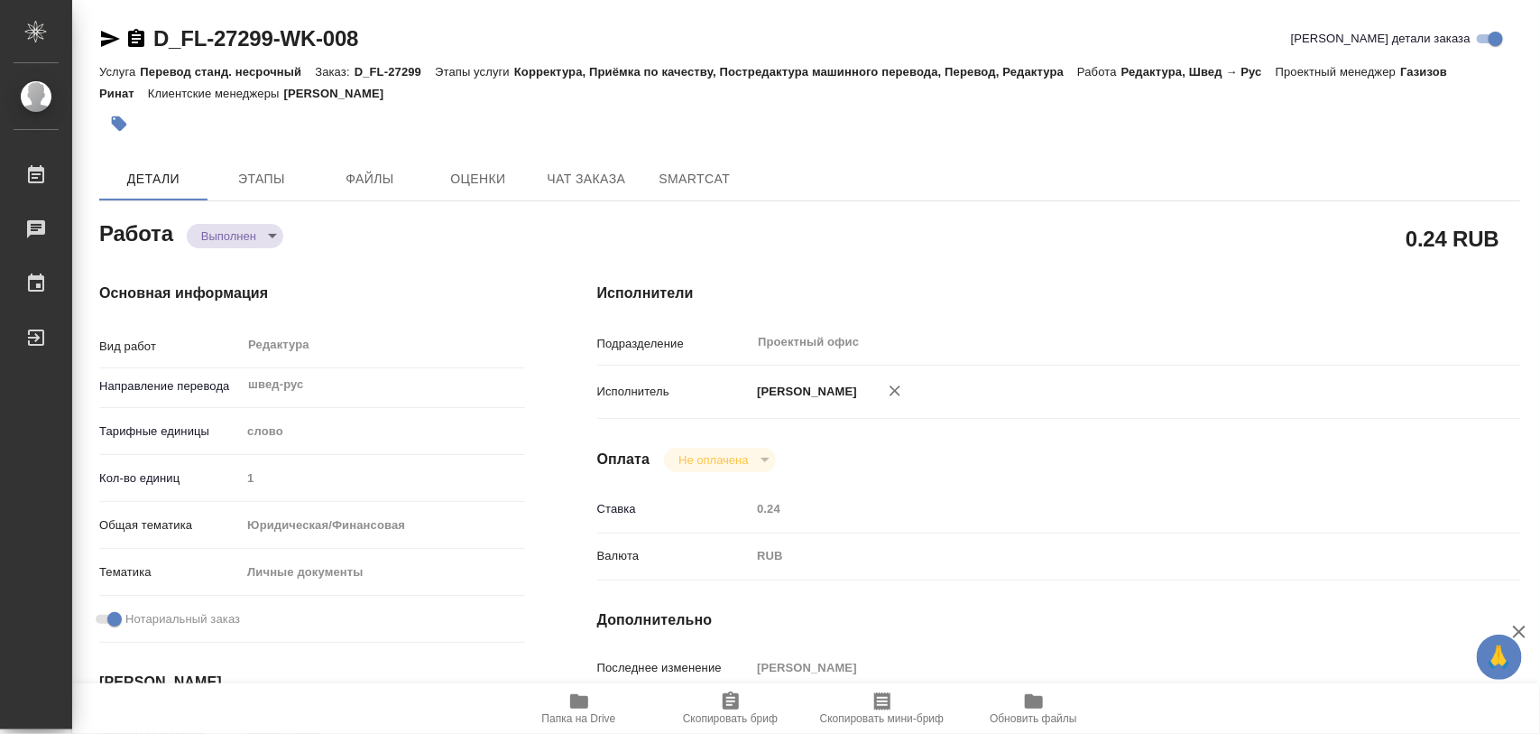
type textarea "x"
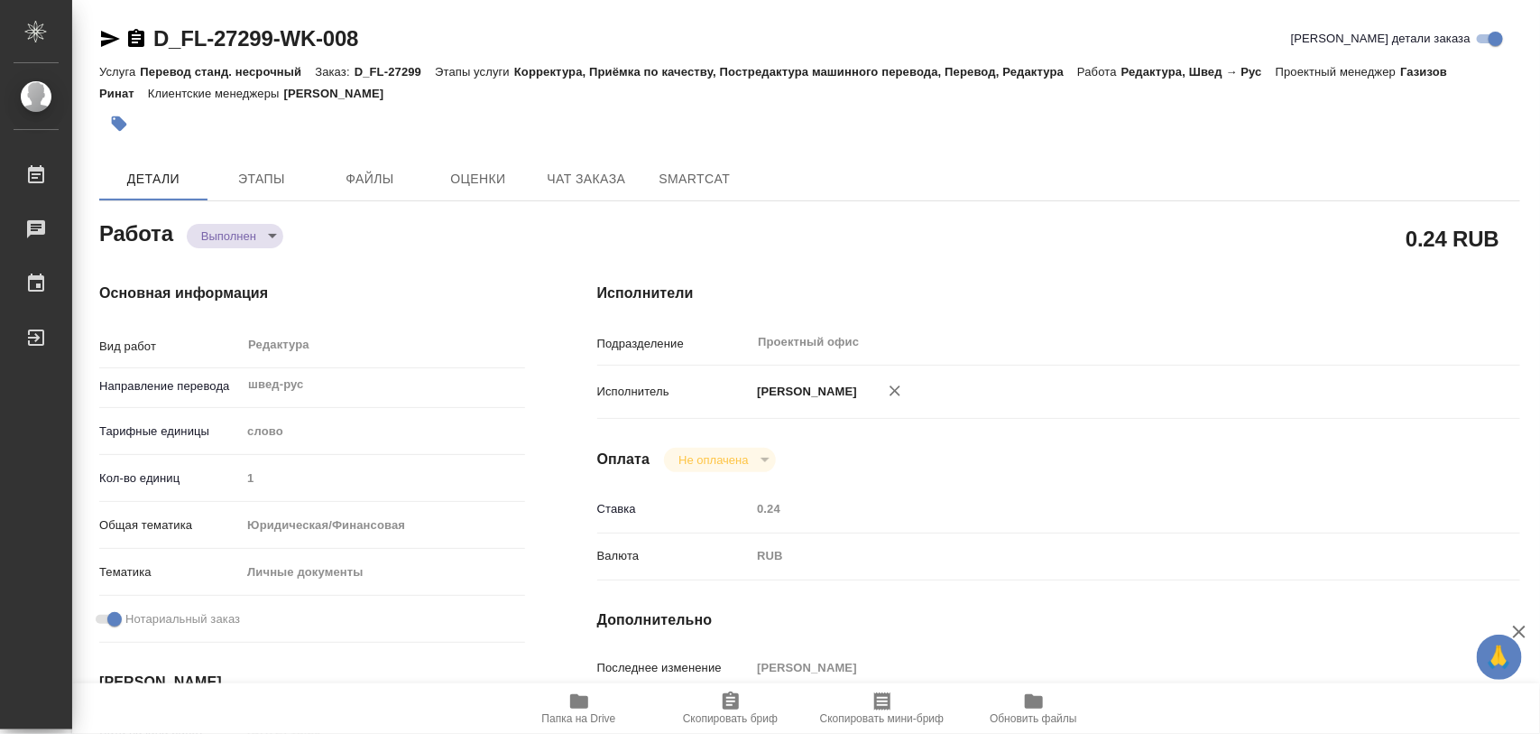
type textarea "x"
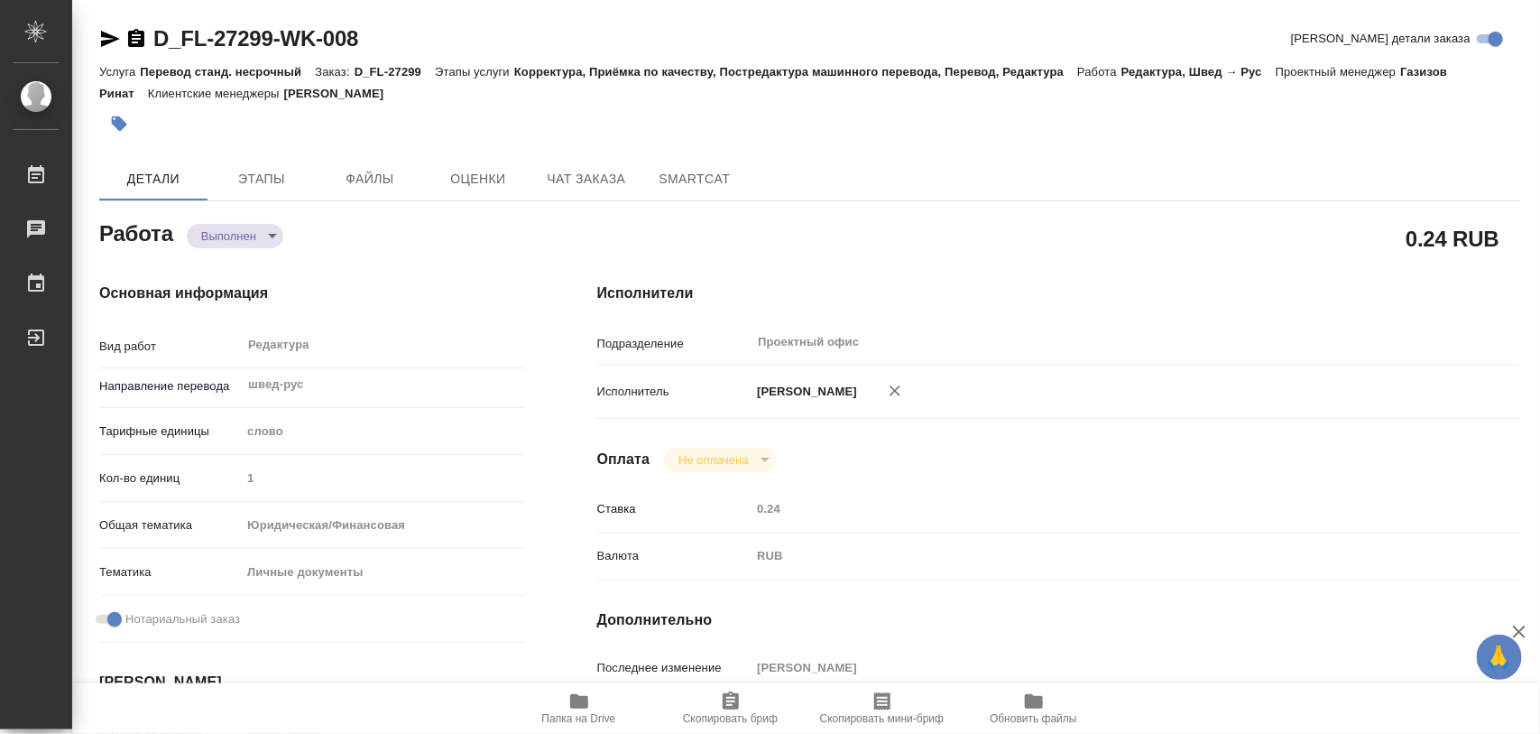
type textarea "x"
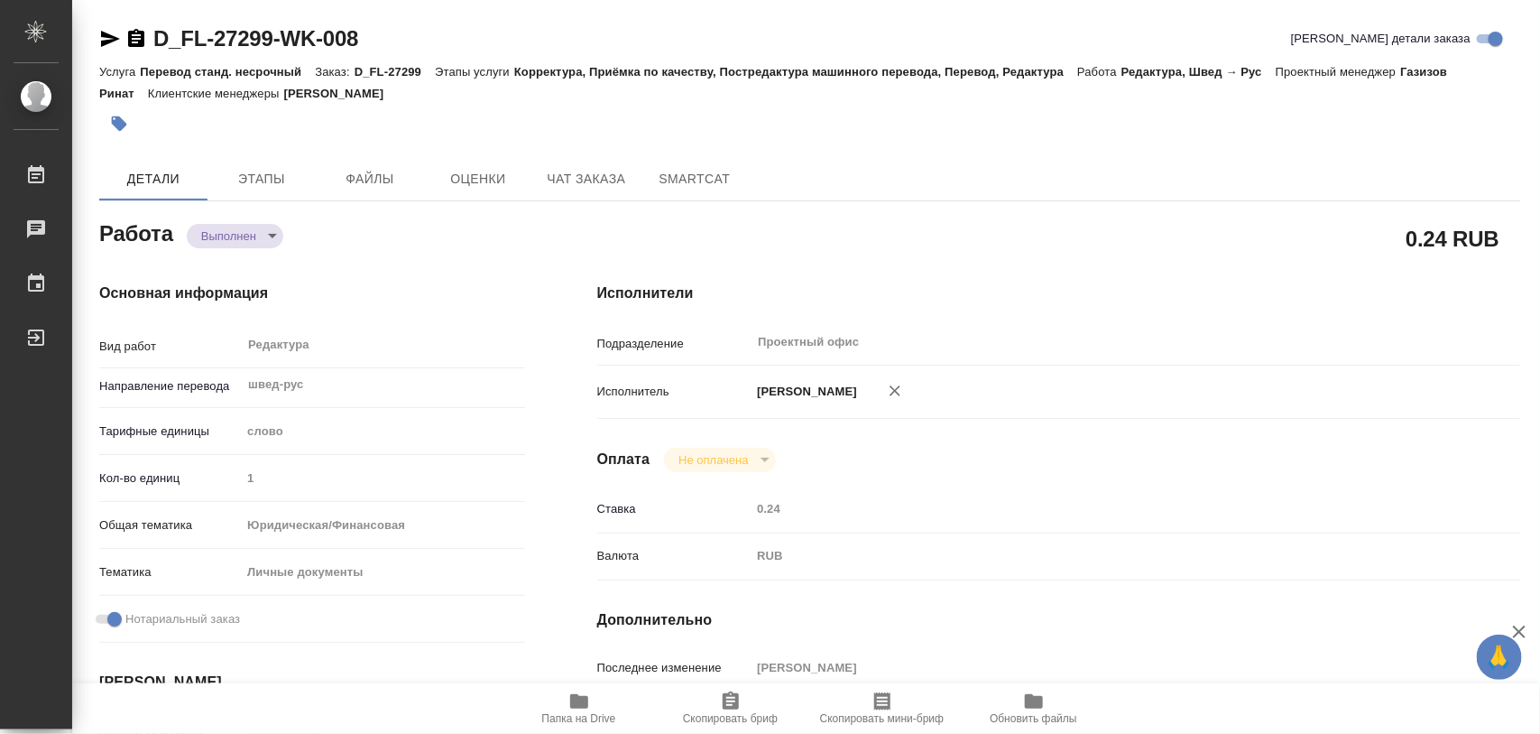
click at [117, 129] on icon "button" at bounding box center [119, 124] width 18 height 18
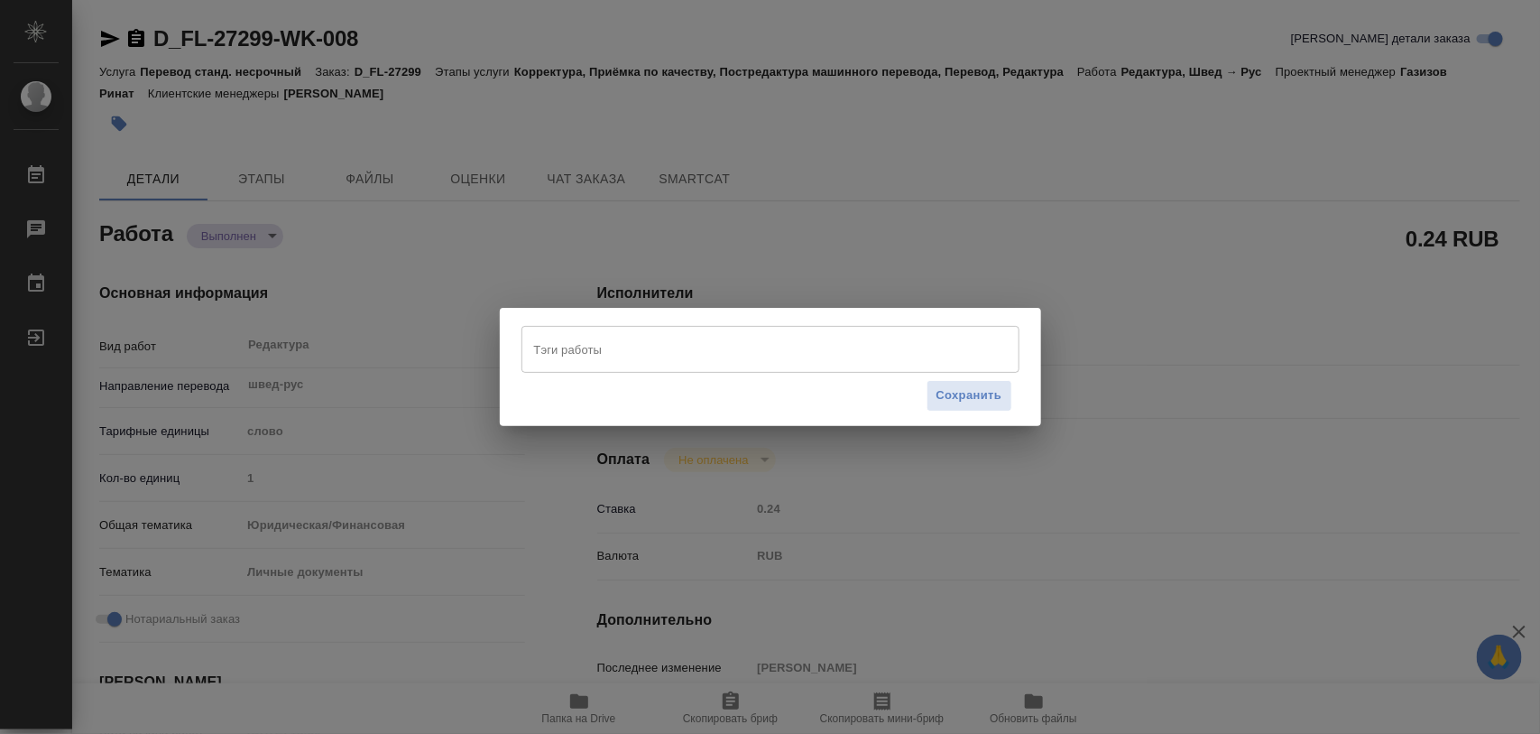
type textarea "x"
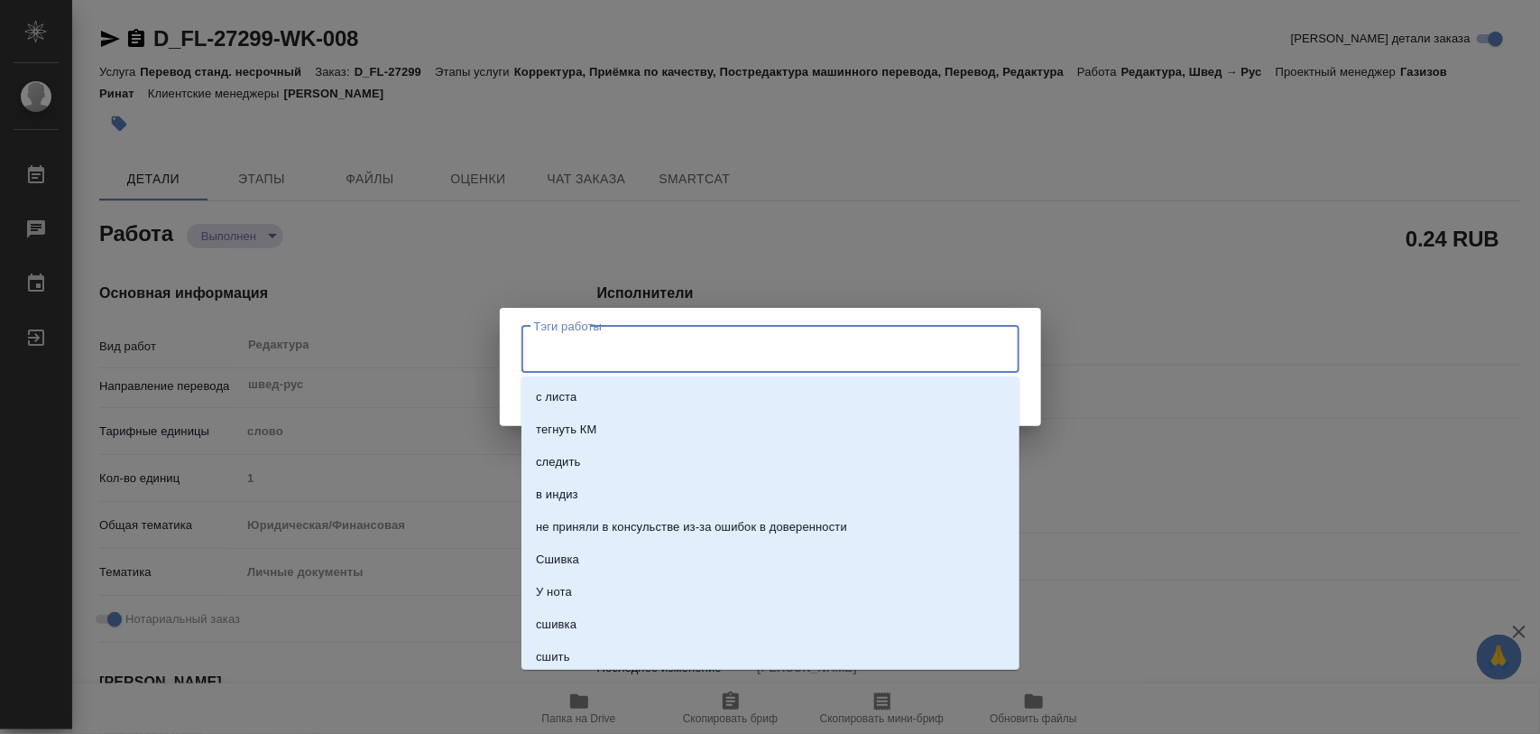
click at [634, 354] on input "Тэги работы" at bounding box center [754, 349] width 448 height 31
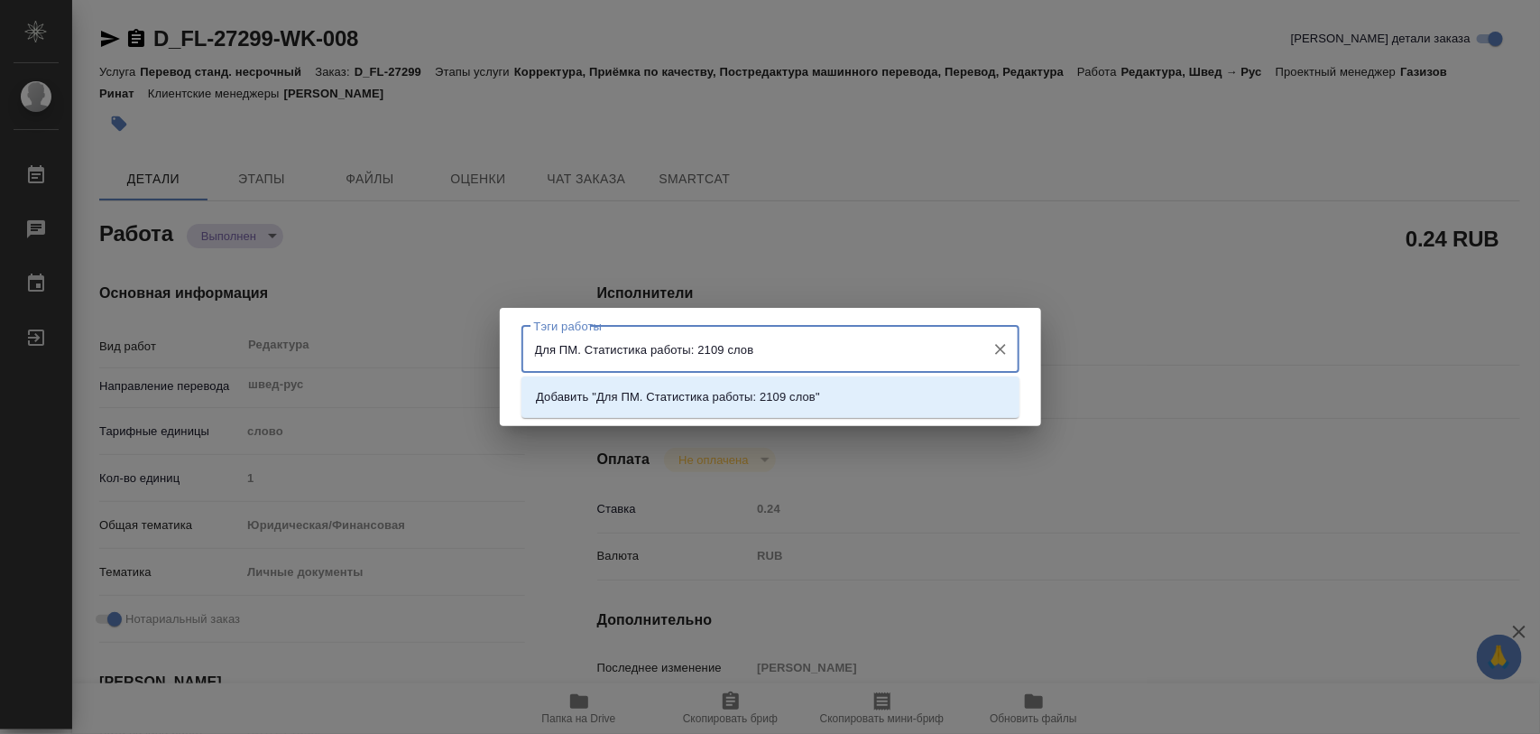
type input "Для ПМ. Статистика работы: 2109 слов."
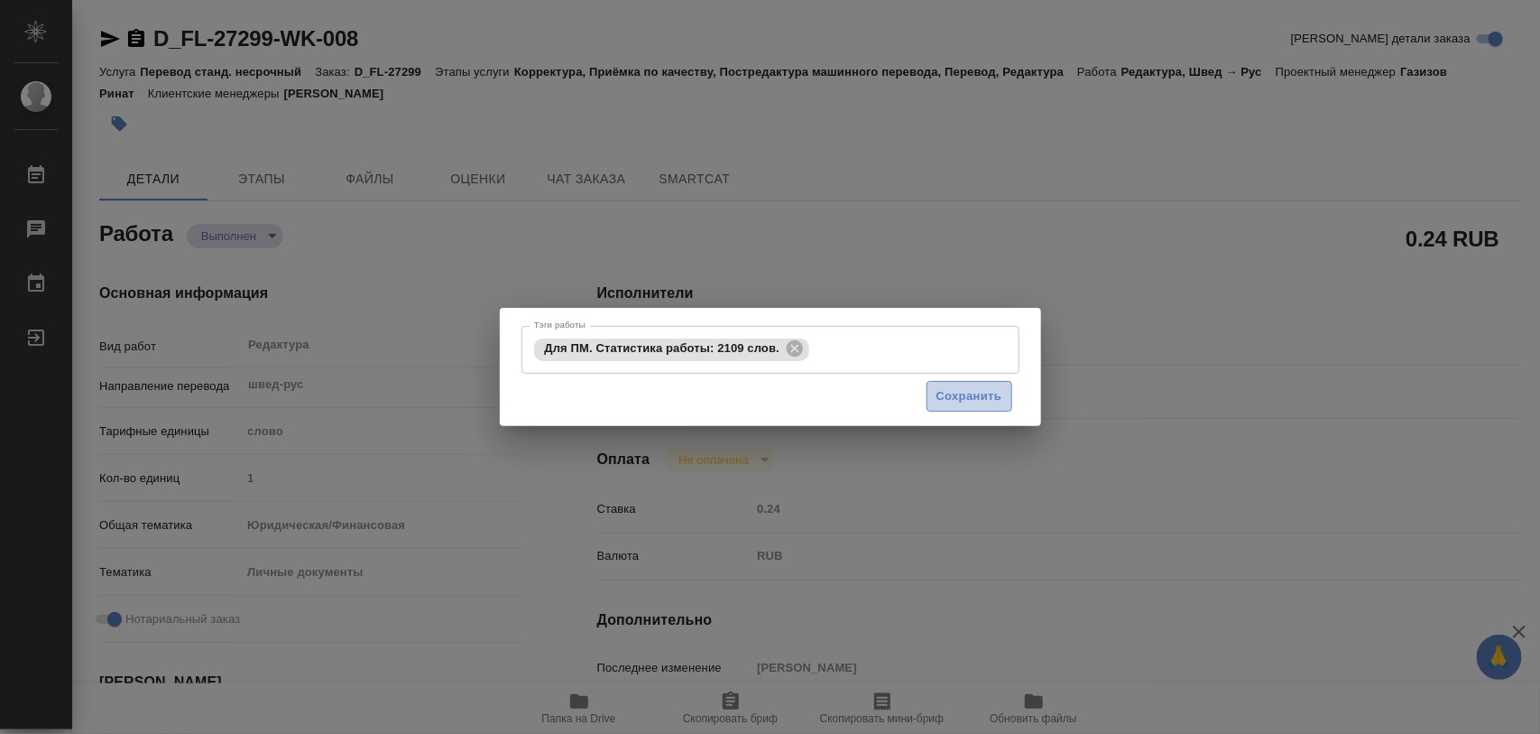
click at [980, 389] on span "Сохранить" at bounding box center [970, 396] width 66 height 21
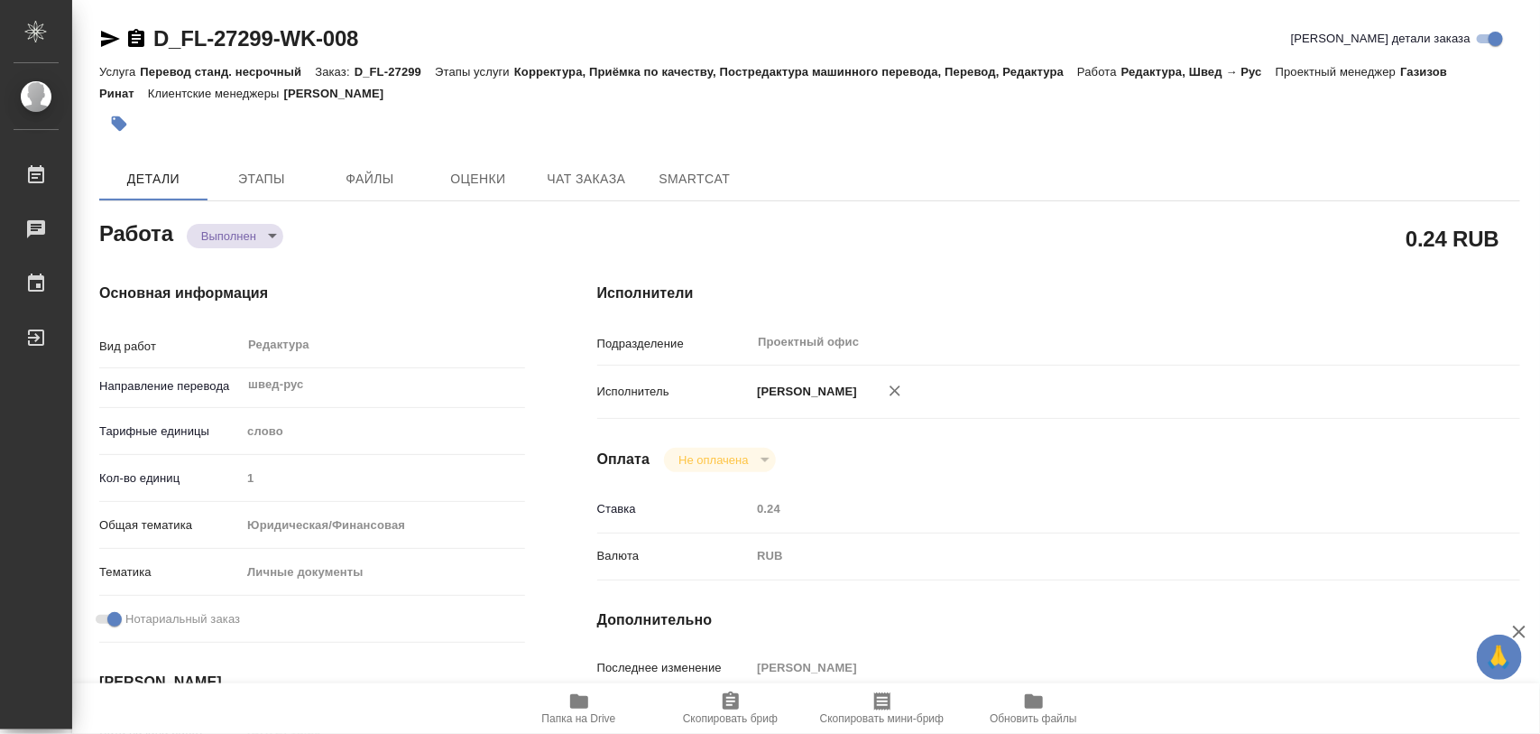
type input "completed"
type textarea "Редактура"
type textarea "x"
type input "швед-рус"
type input "5a8b1489cc6b4906c91bfd90"
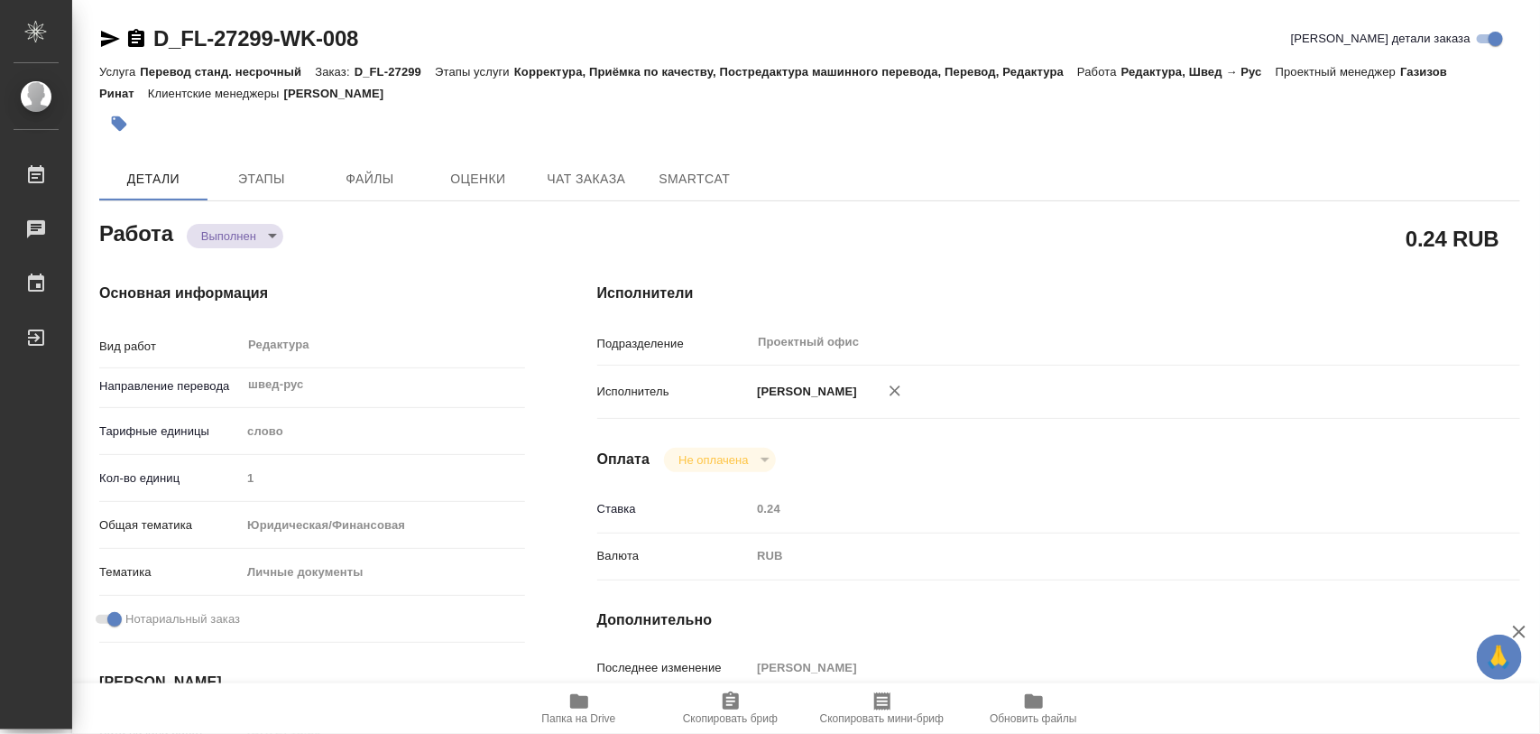
type input "1"
type input "yr-fn"
type input "5a8b8b956a9677013d343cfe"
checkbox input "true"
type input "18.09.2025 18:30"
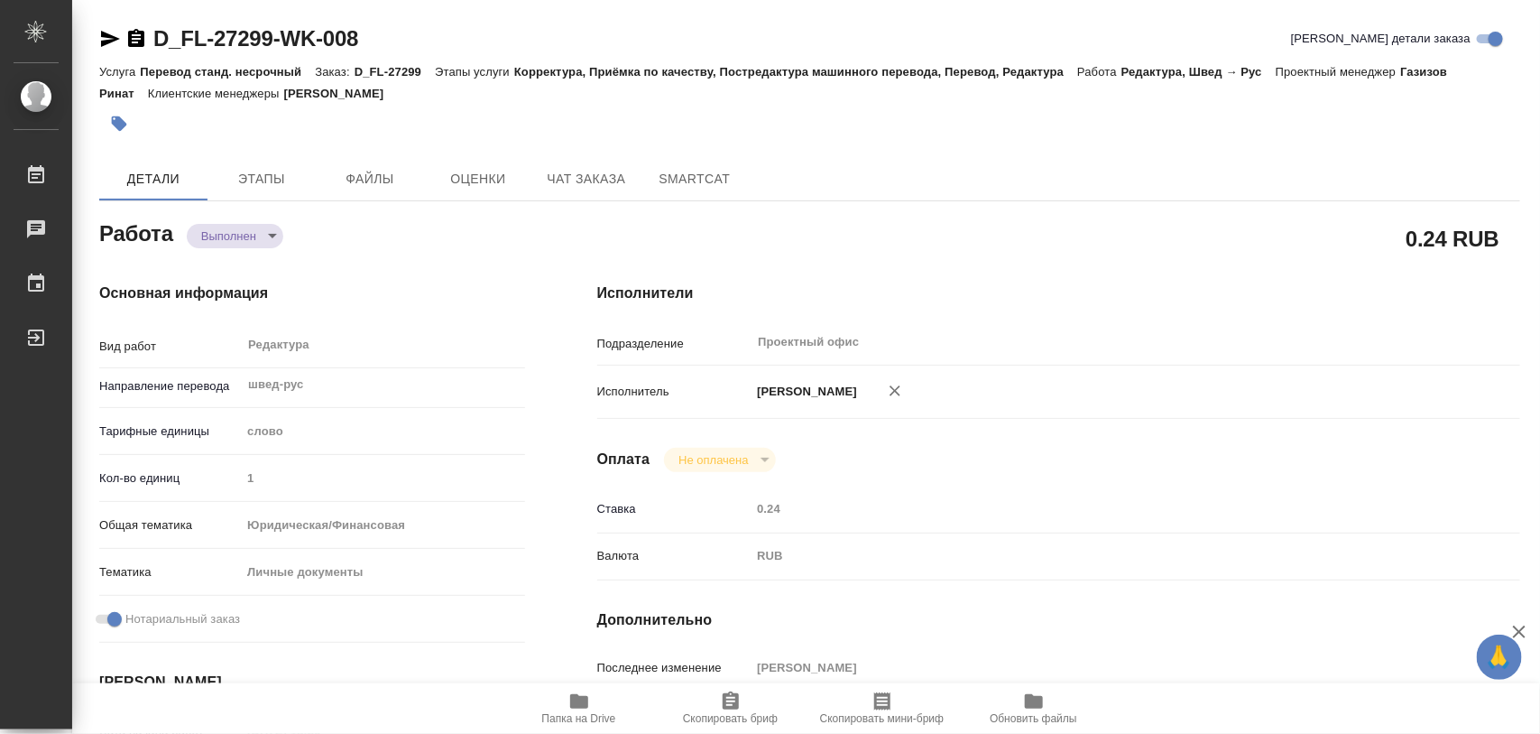
type input "18.09.2025 18:33"
type input "18.09.2025 18:31"
type input "18.09.2025 18:33"
type input "Проектный офис"
type input "notPayed"
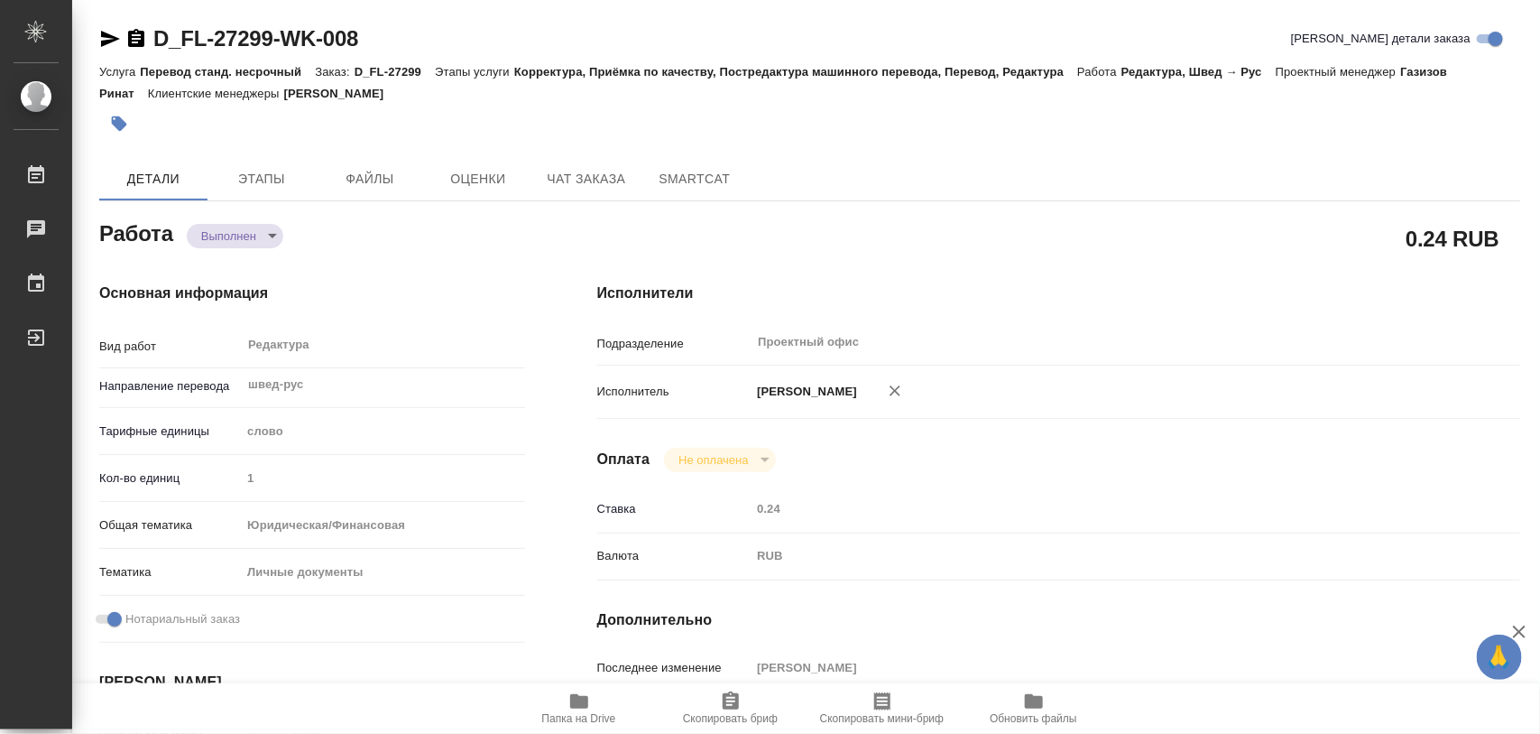
type input "0.24"
type input "RUB"
type input "[PERSON_NAME]"
type textarea "x"
type textarea "/Clients/FL_D/Orders/D_FL-27299/Edited/D_FL-27299-WK-008"
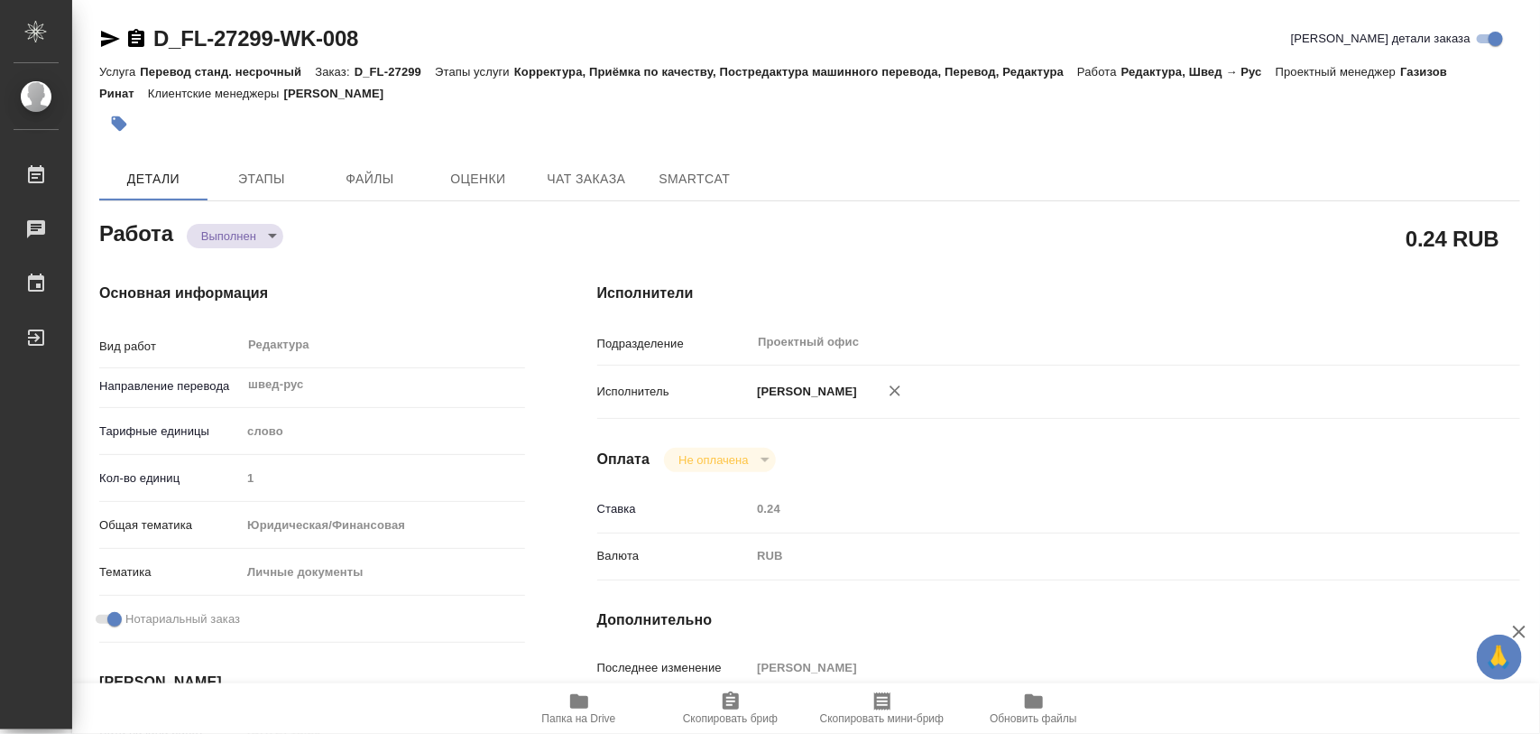
type textarea "x"
type input "D_FL-27299"
type input "Перевод станд. несрочный"
type input "Корректура, Приёмка по качеству, Постредактура машинного перевода, Перевод, Ред…"
type input "[PERSON_NAME]"
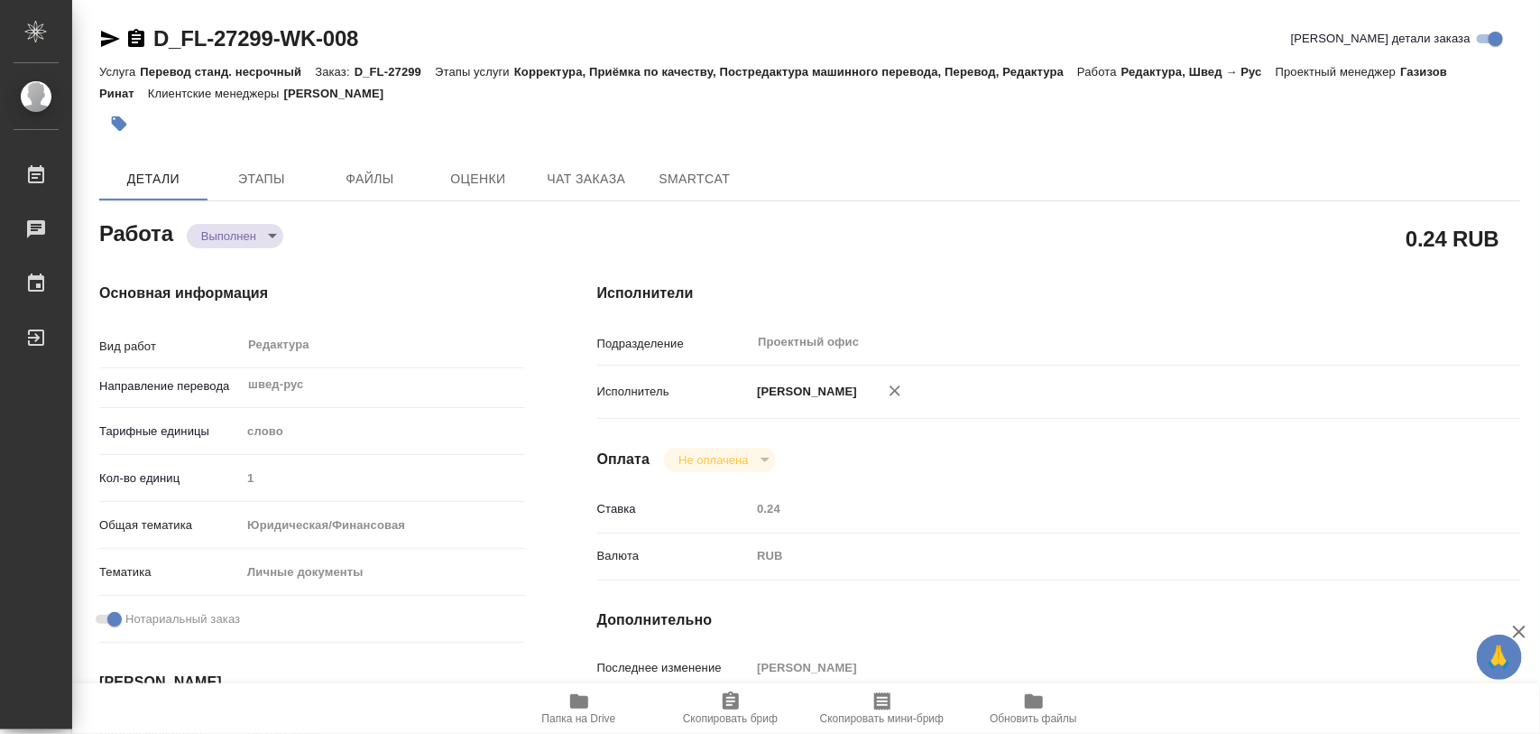
type input "/Clients/FL_D/Orders/D_FL-27299"
type input "[URL][DOMAIN_NAME]"
type textarea "x"
type textarea "для гражданства"
type textarea "x"
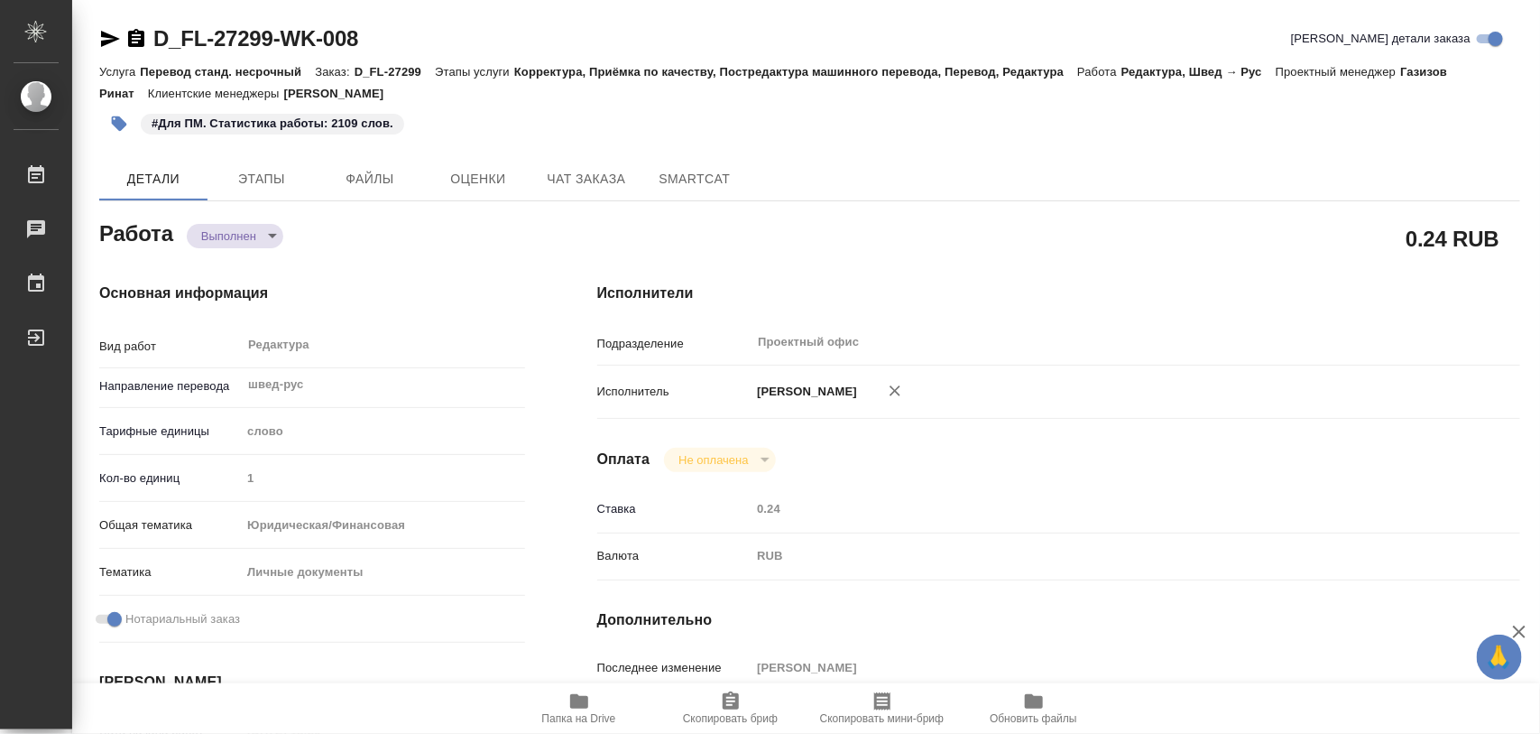
type textarea "x"
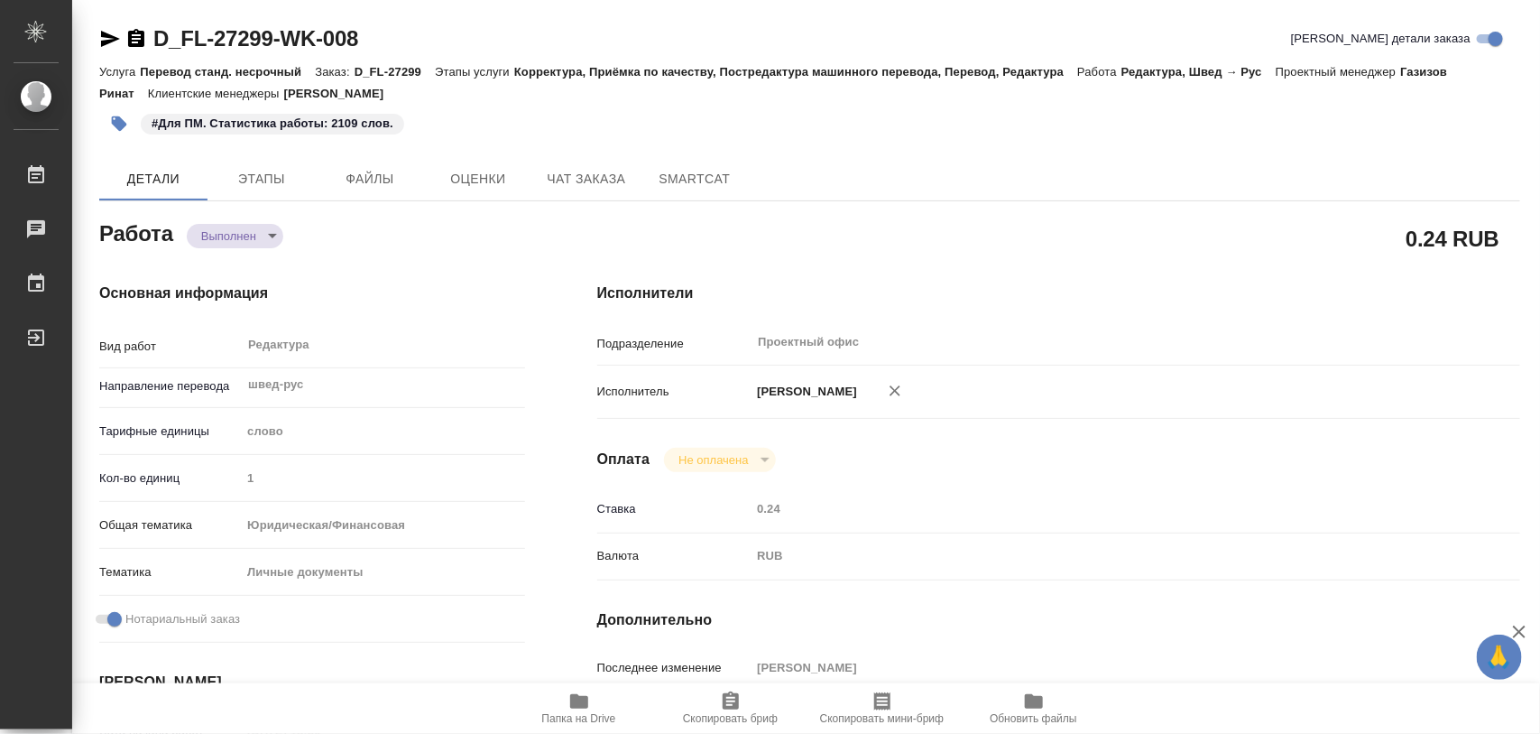
type textarea "x"
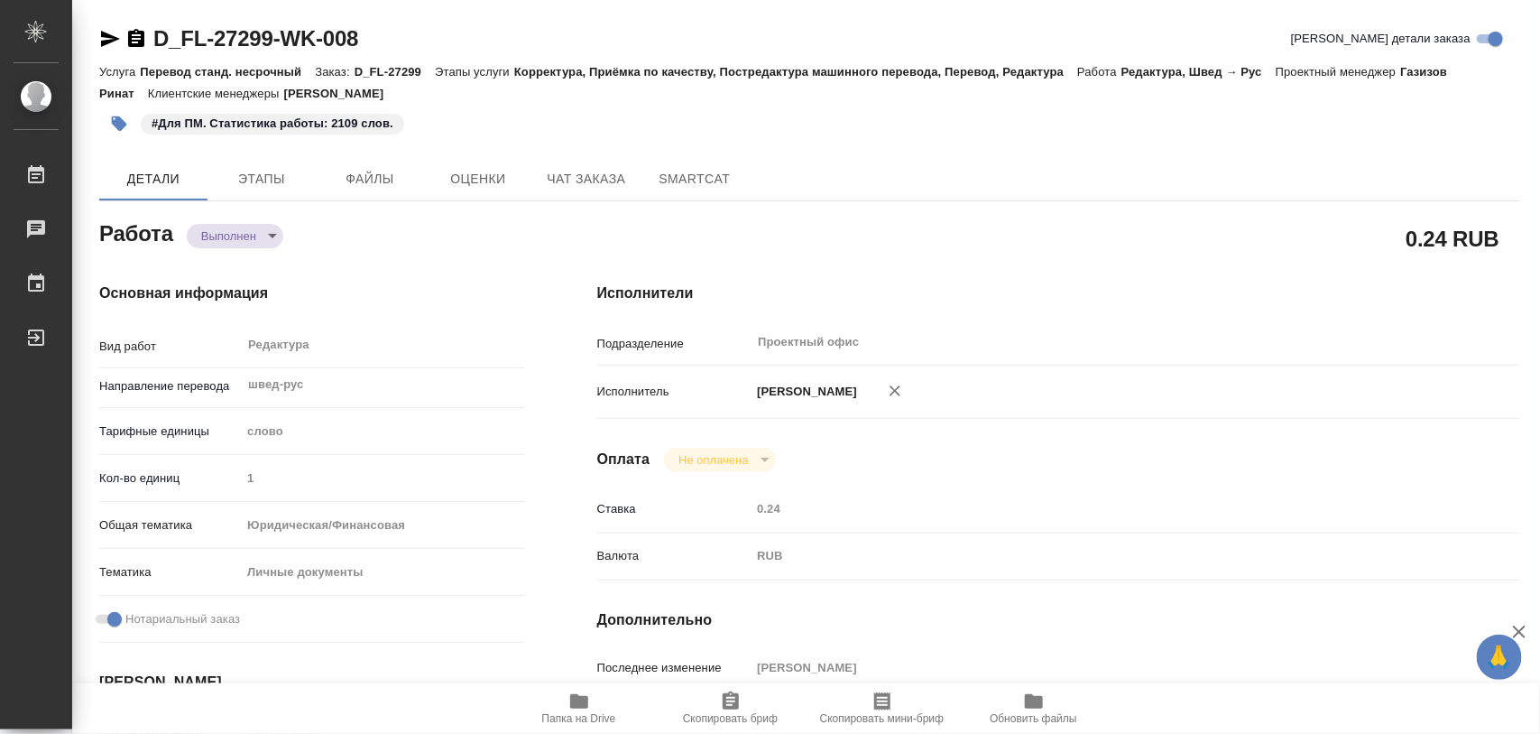
type textarea "x"
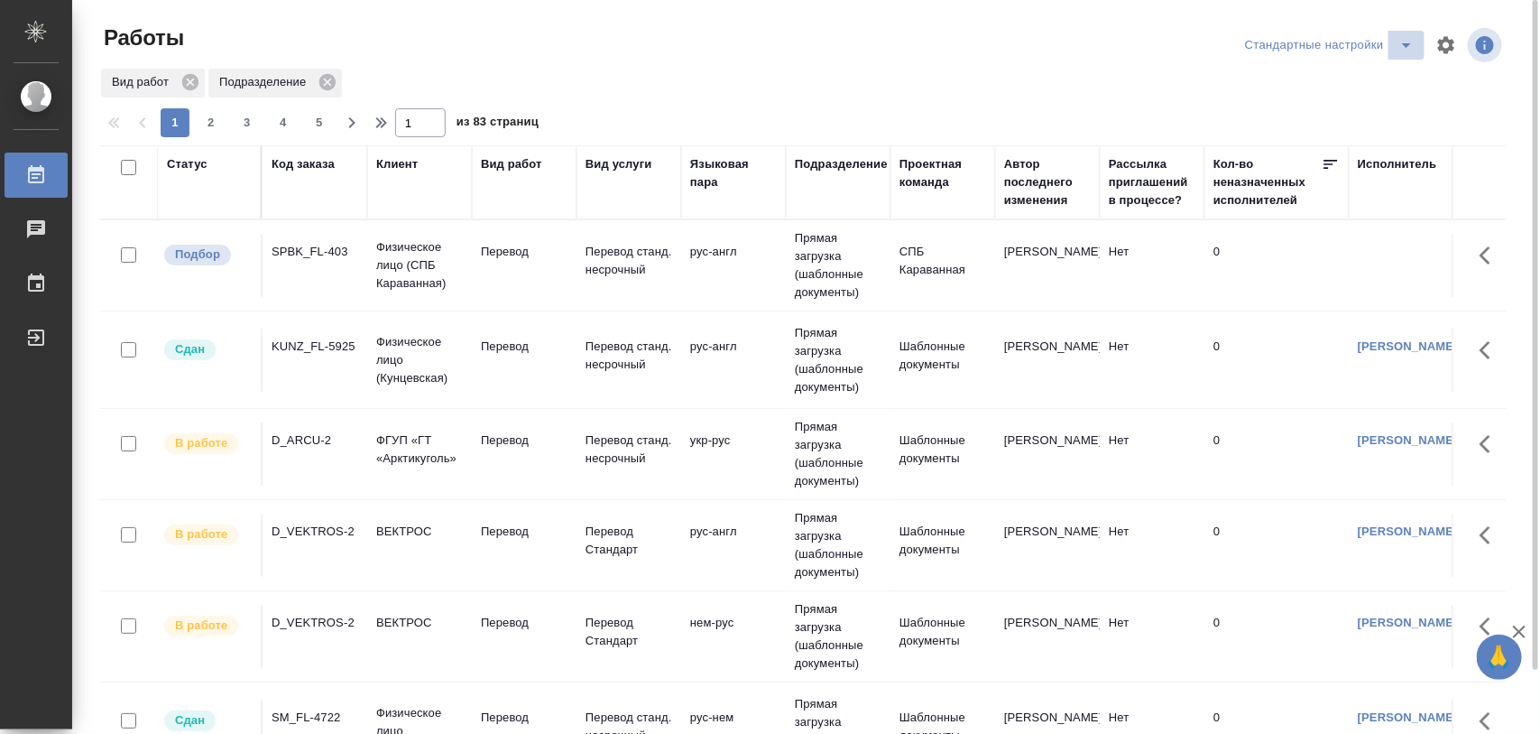
click at [1408, 46] on icon "split button" at bounding box center [1406, 45] width 9 height 5
click at [1324, 78] on li "Meine Bestellungen" at bounding box center [1333, 81] width 184 height 29
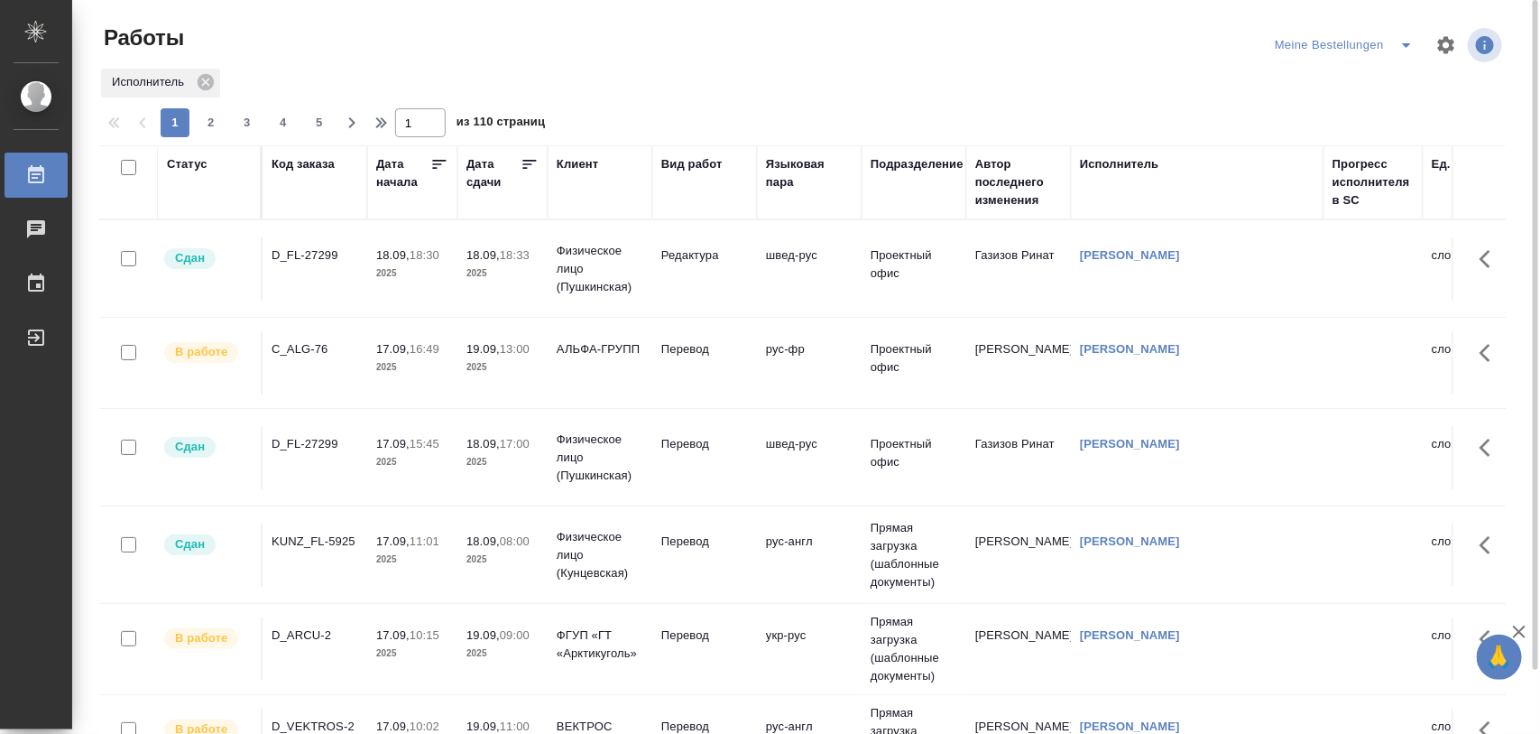
click at [322, 258] on div "D_FL-27299" at bounding box center [315, 255] width 87 height 18
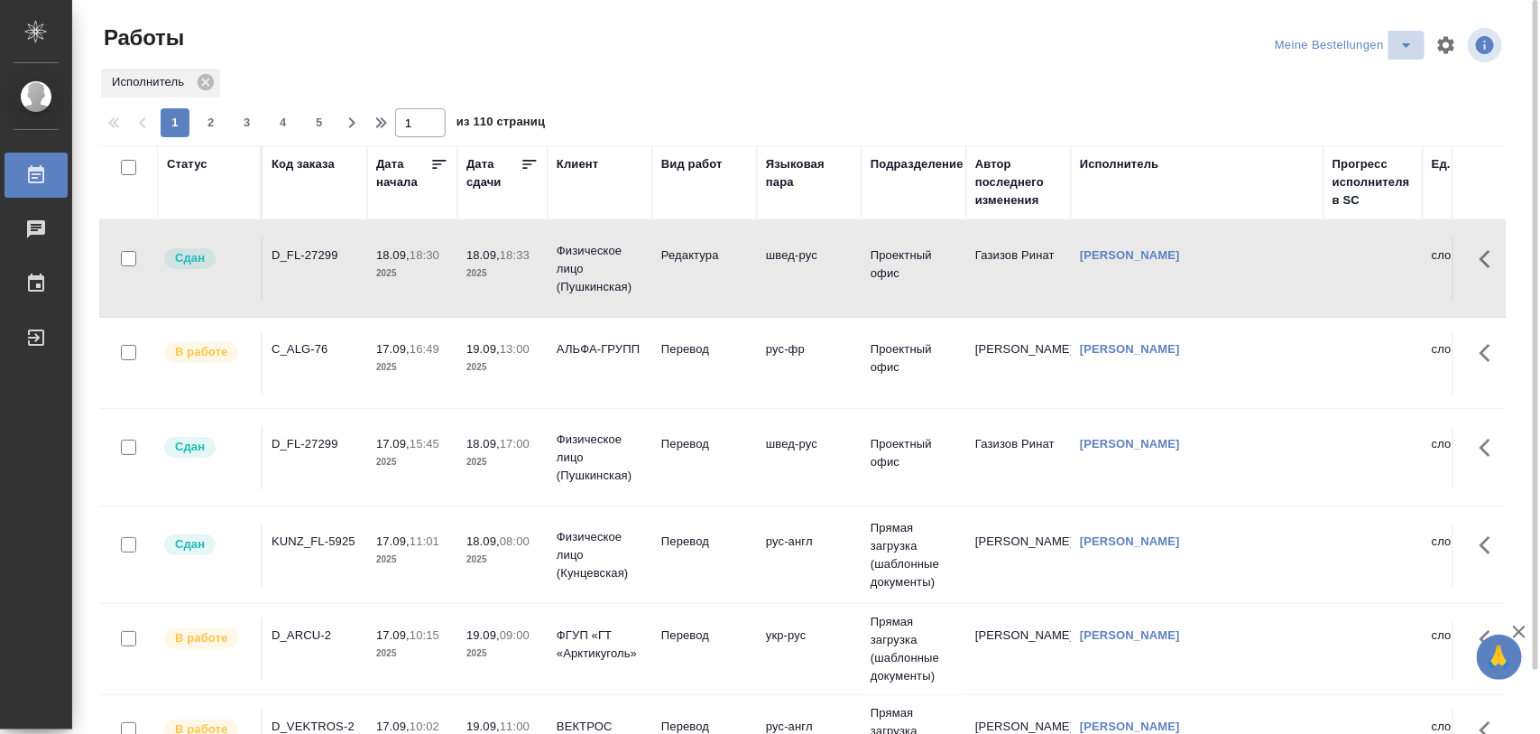
click at [1414, 47] on icon "split button" at bounding box center [1407, 45] width 22 height 22
click at [1388, 74] on li "Стандартные настройки" at bounding box center [1347, 81] width 173 height 29
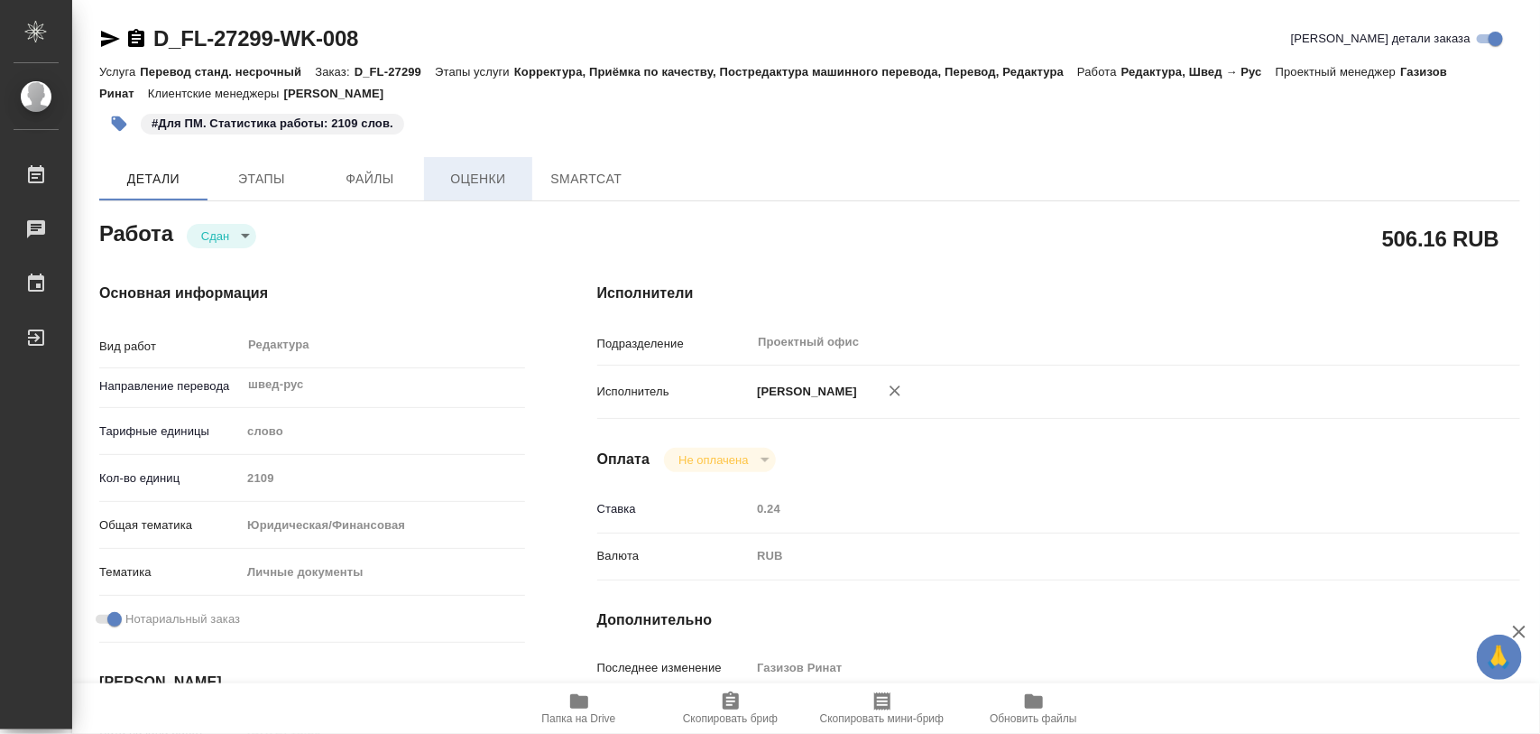
type textarea "x"
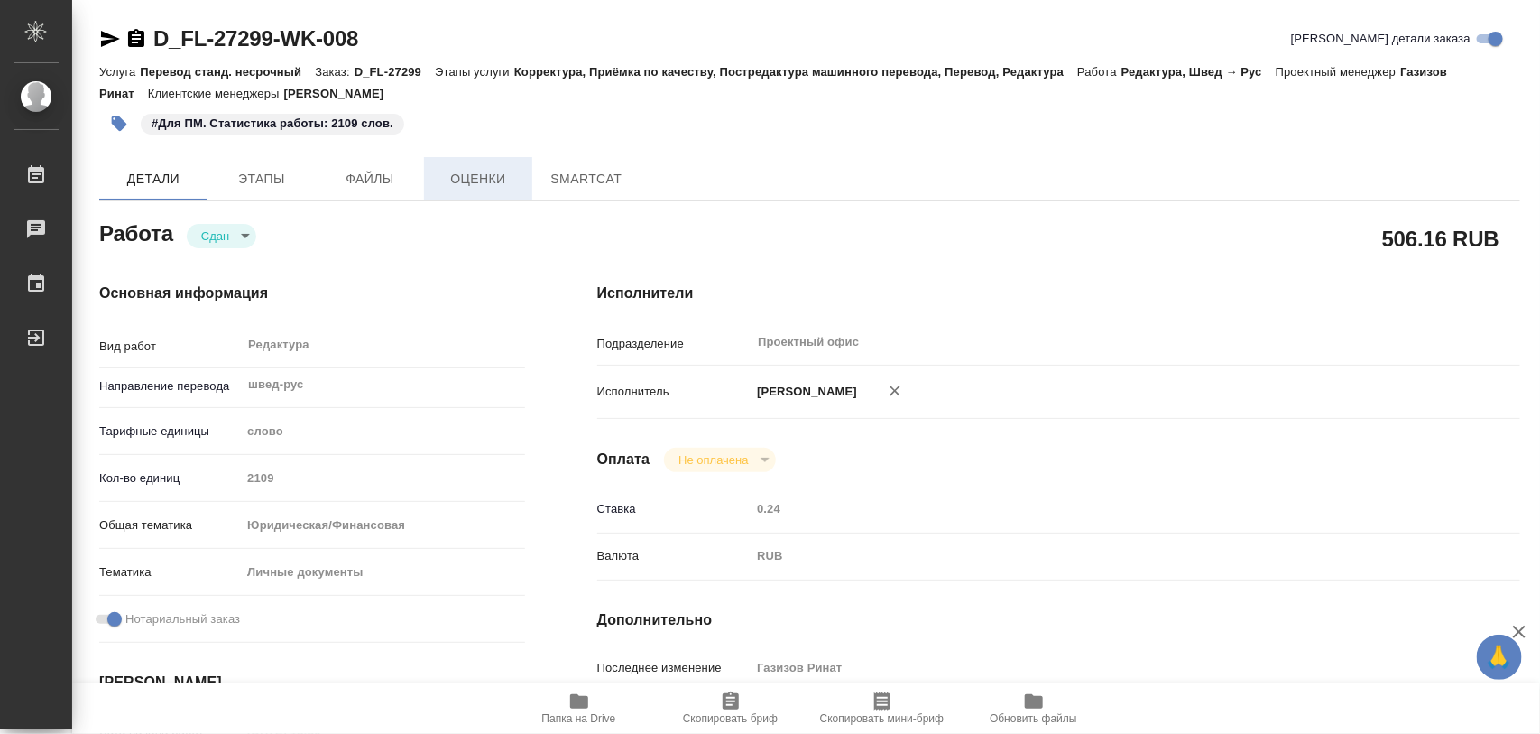
type textarea "x"
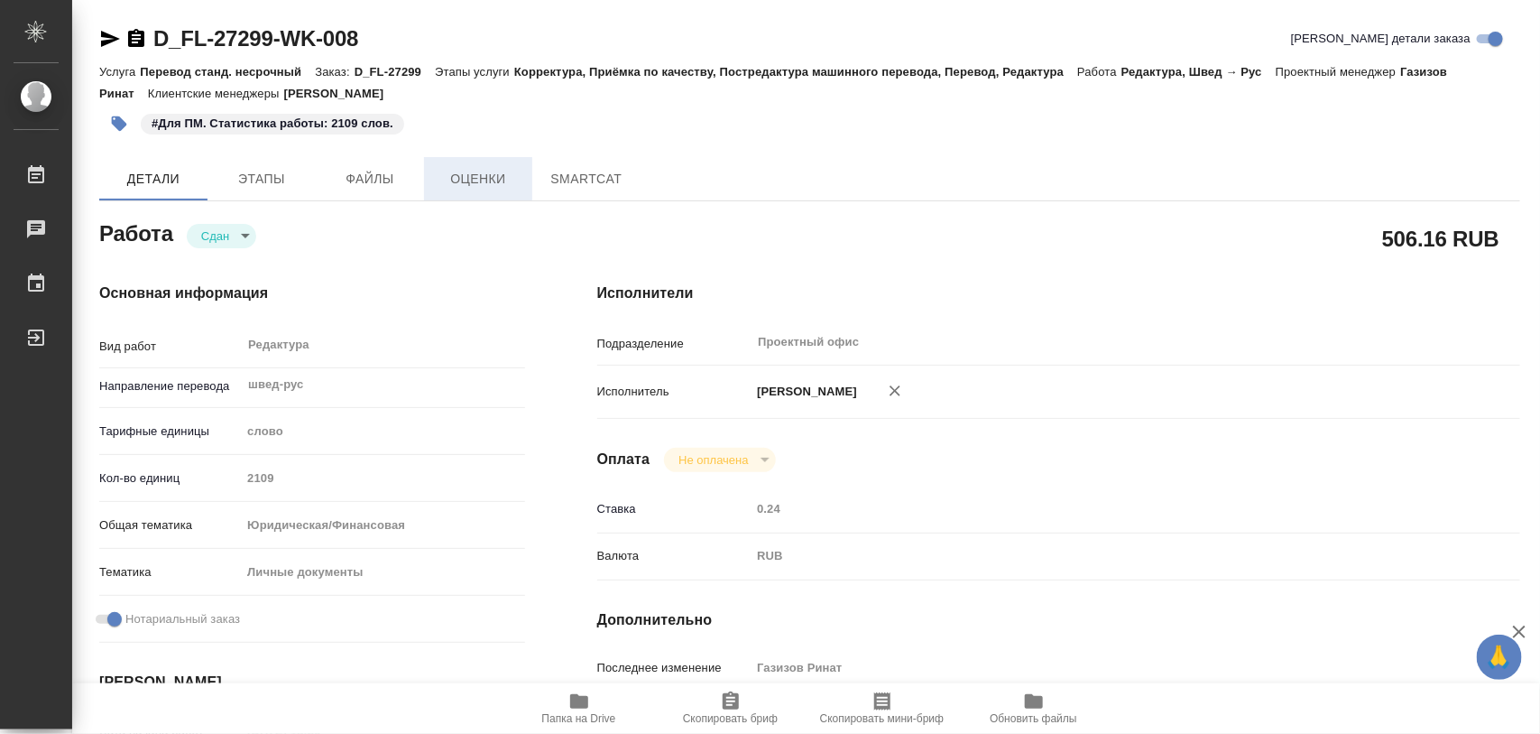
type textarea "x"
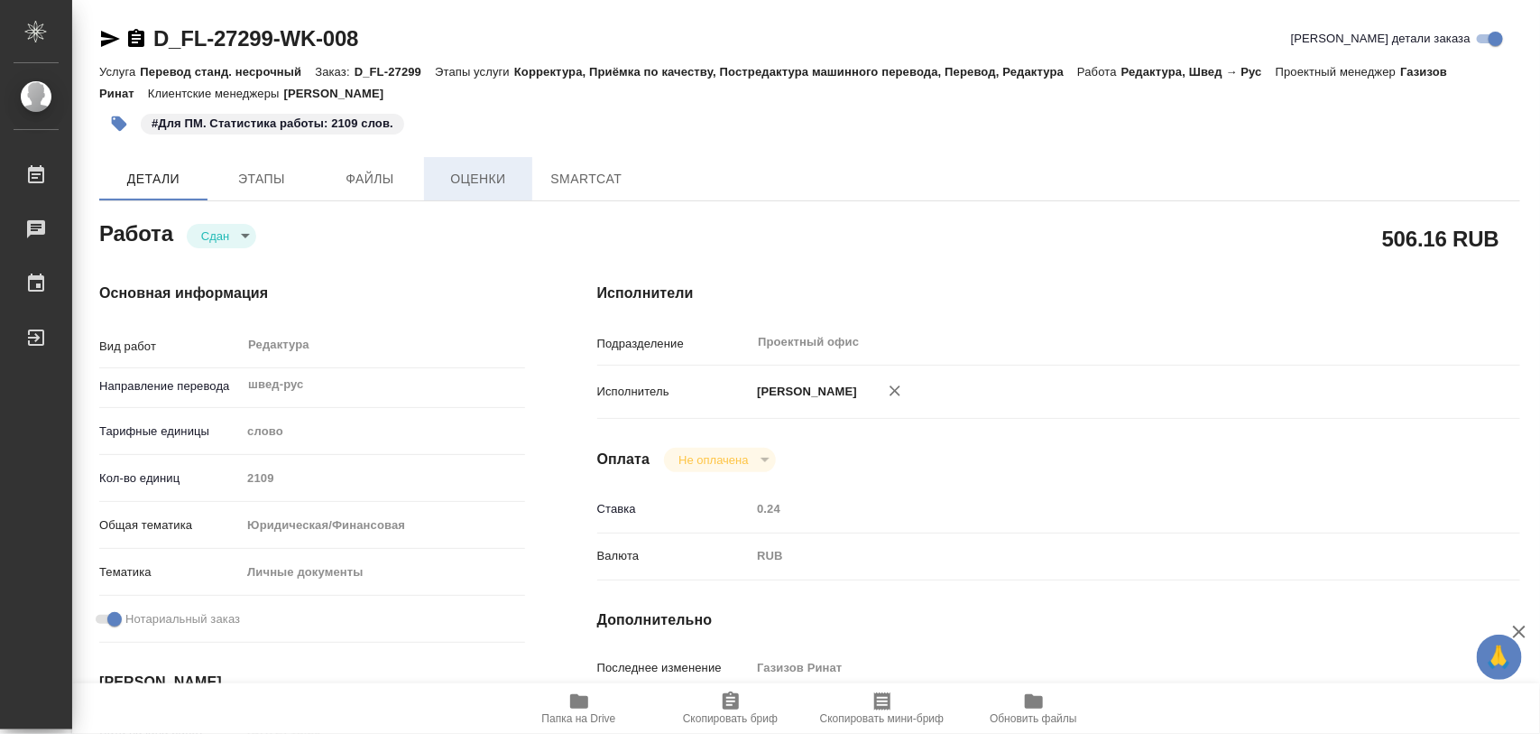
type textarea "x"
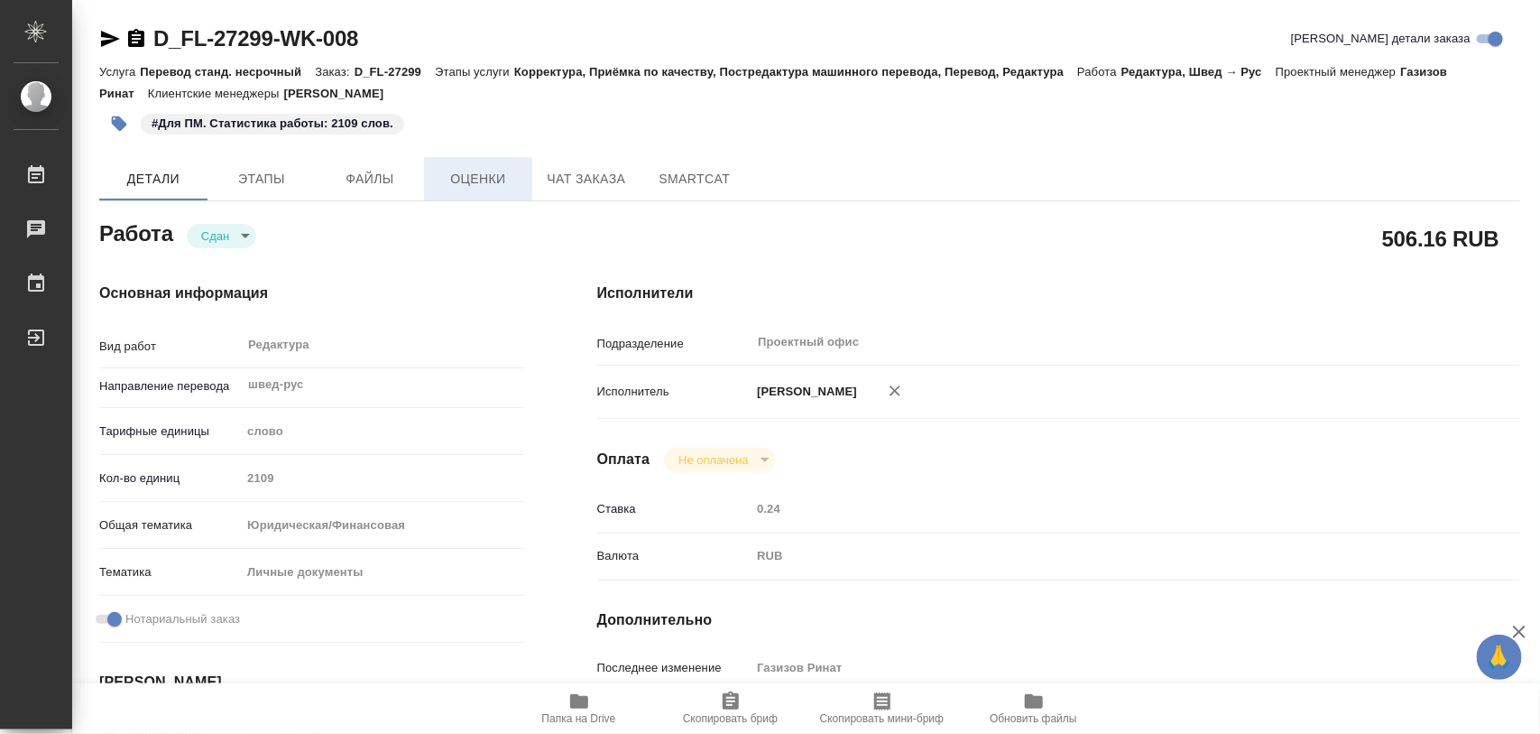
type textarea "x"
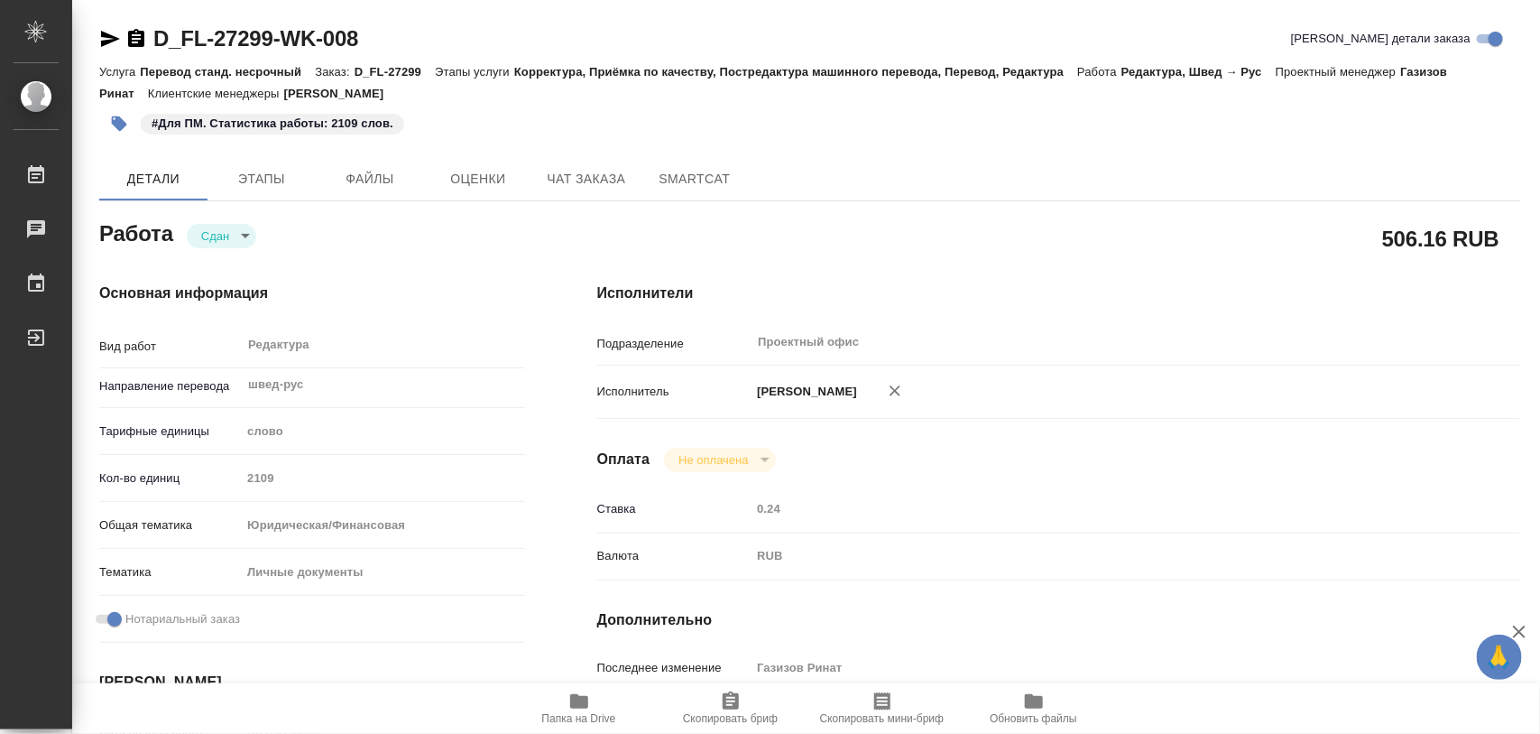
type textarea "x"
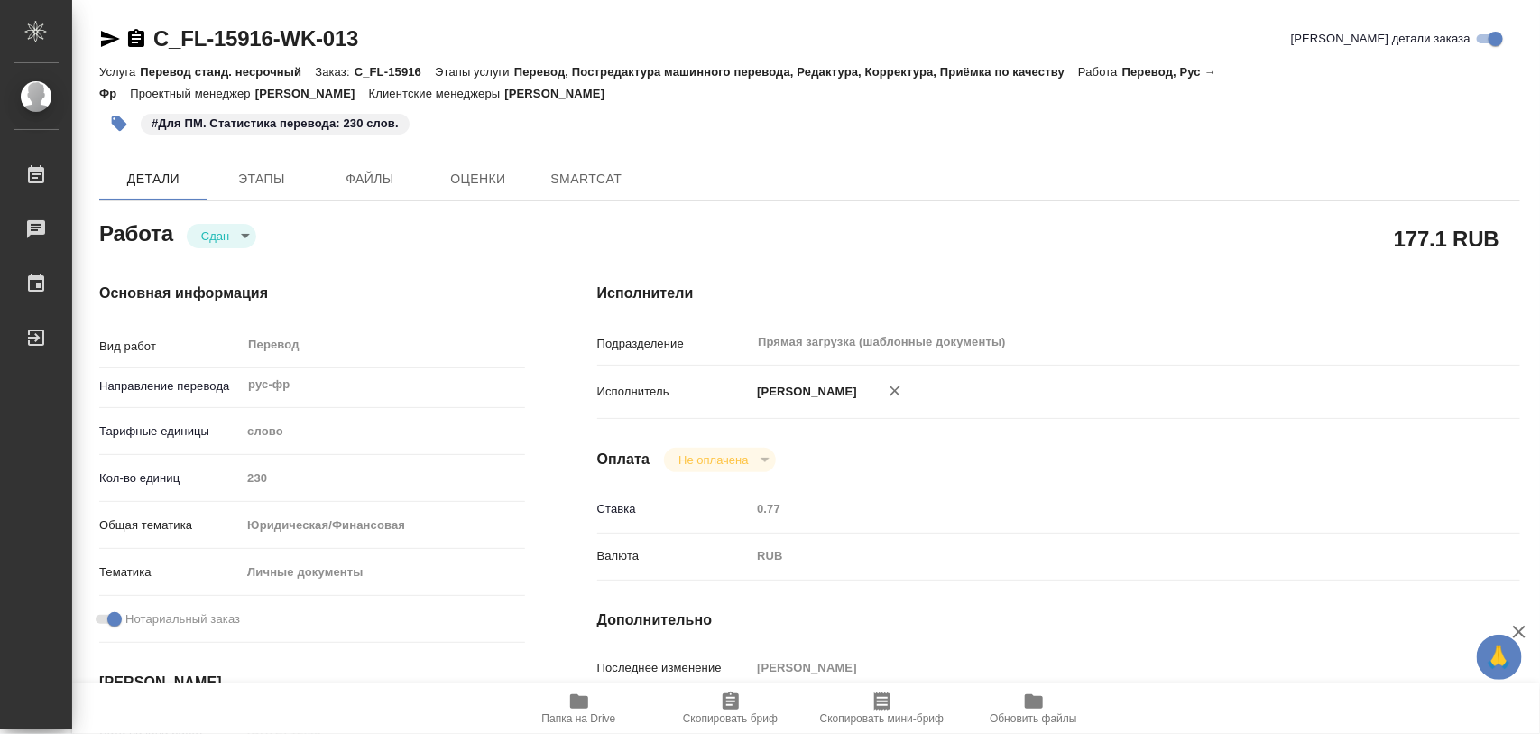
type textarea "x"
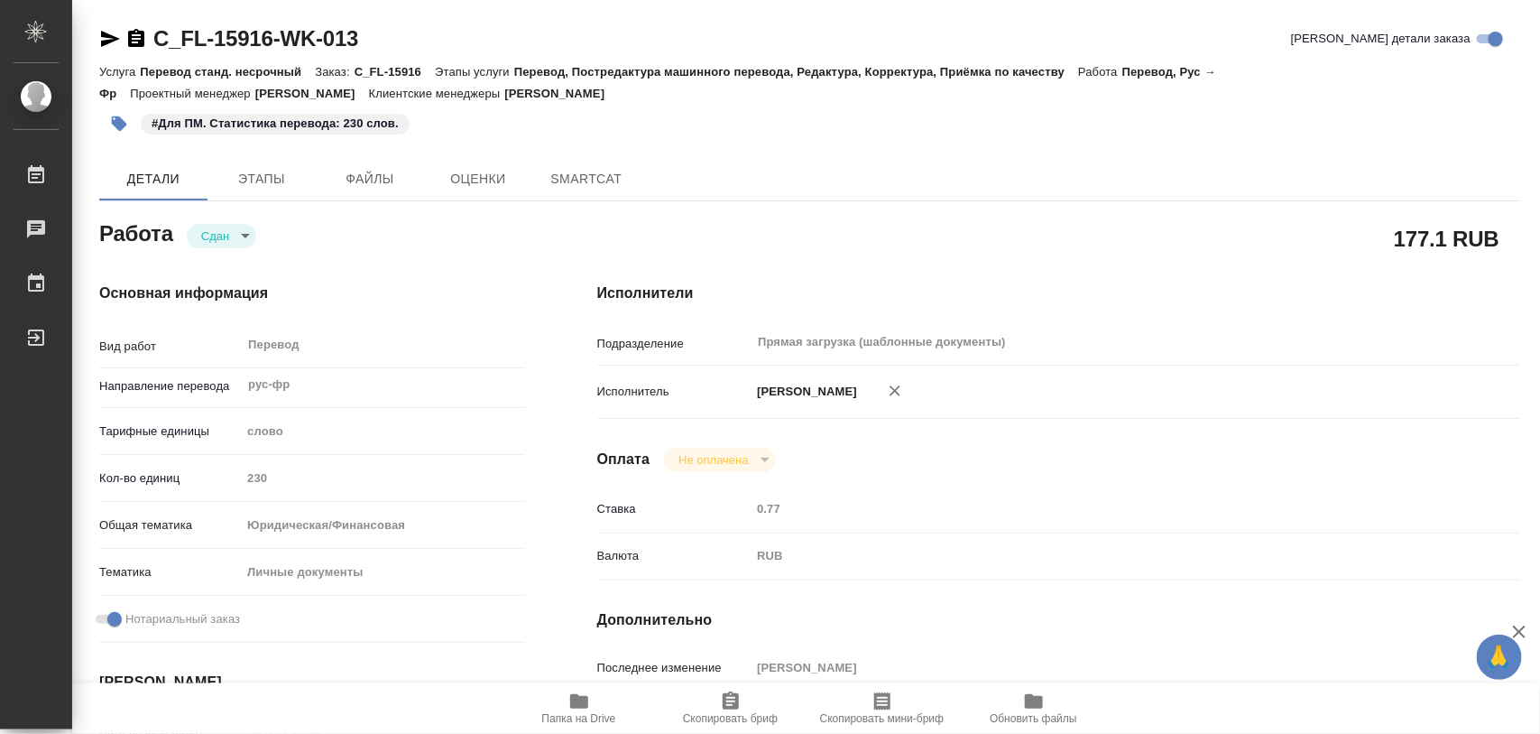
type textarea "x"
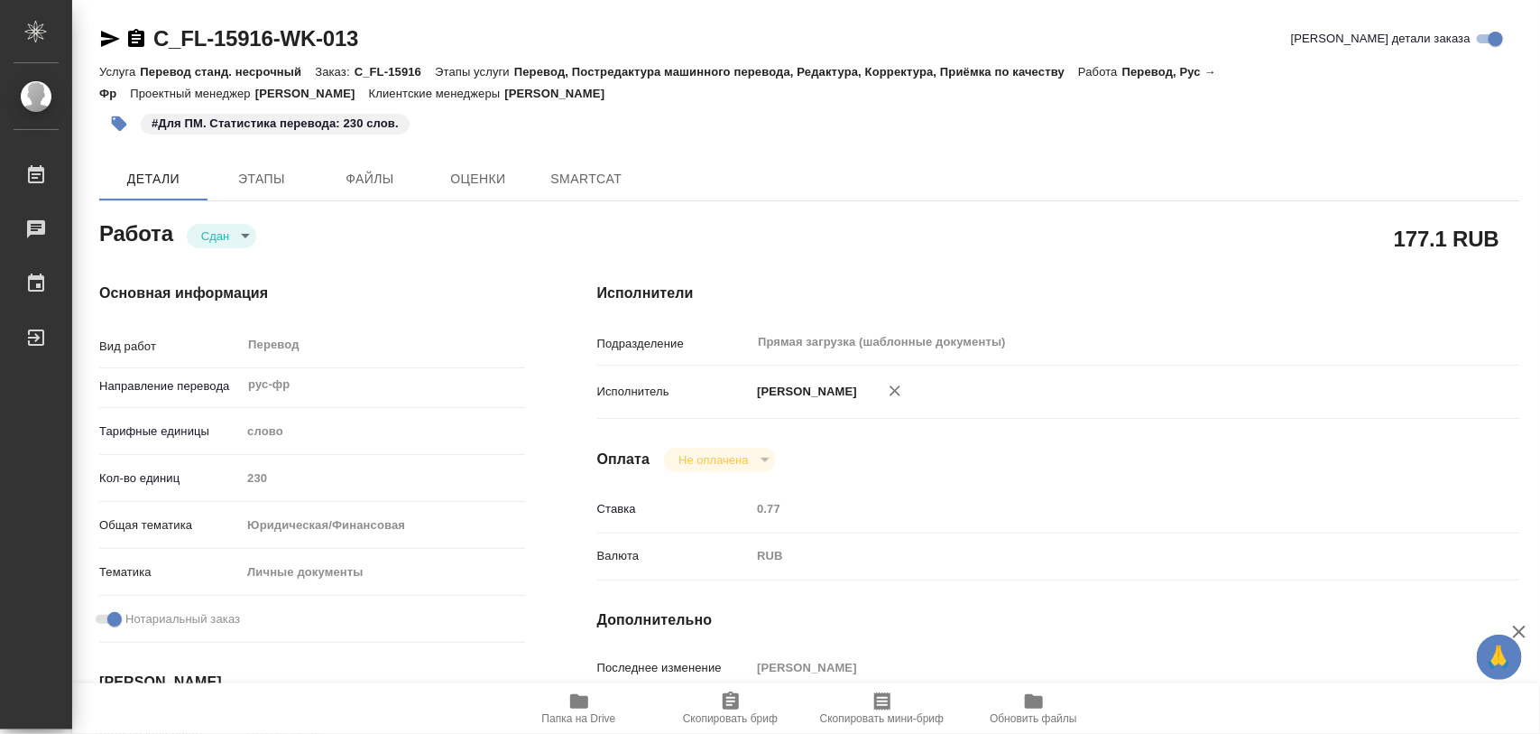
type textarea "x"
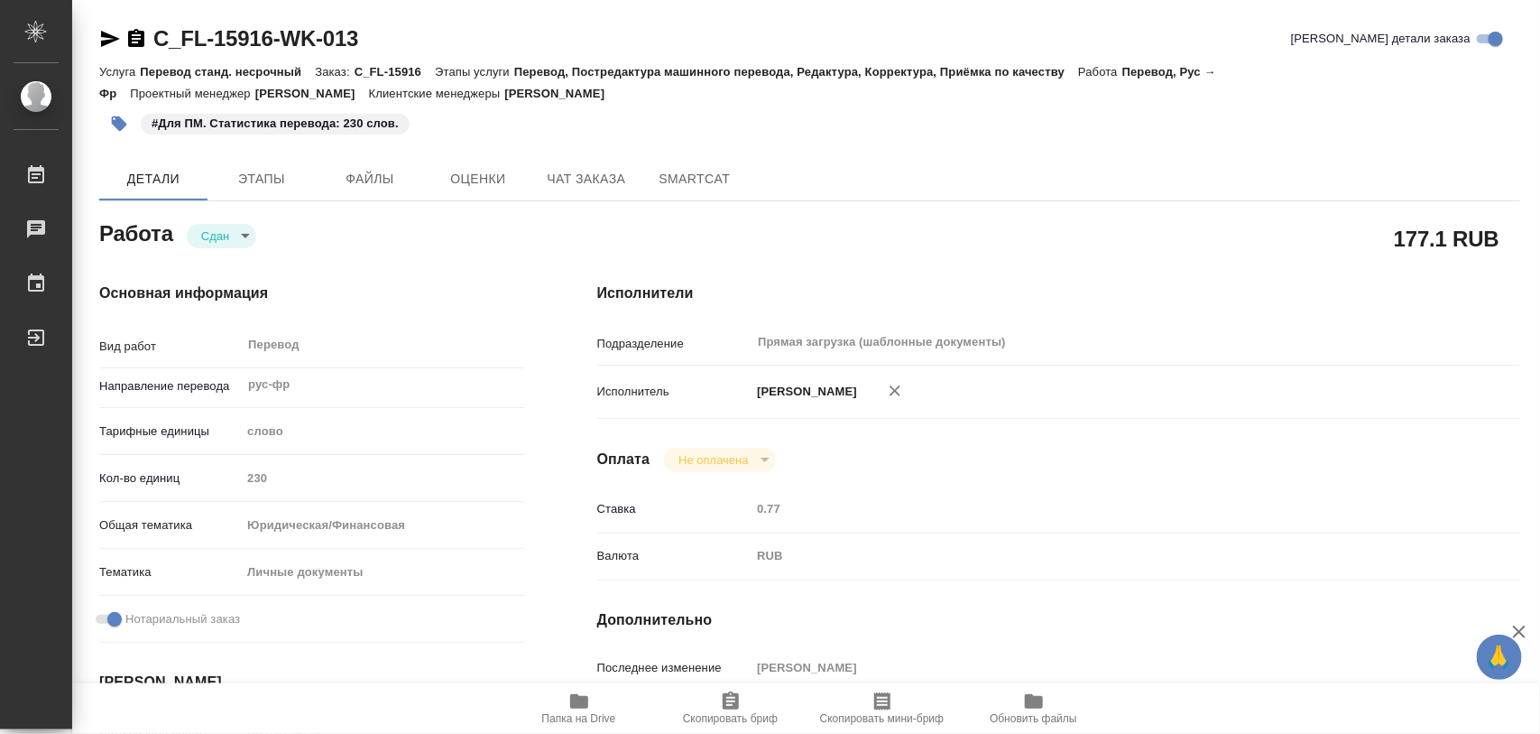
type textarea "x"
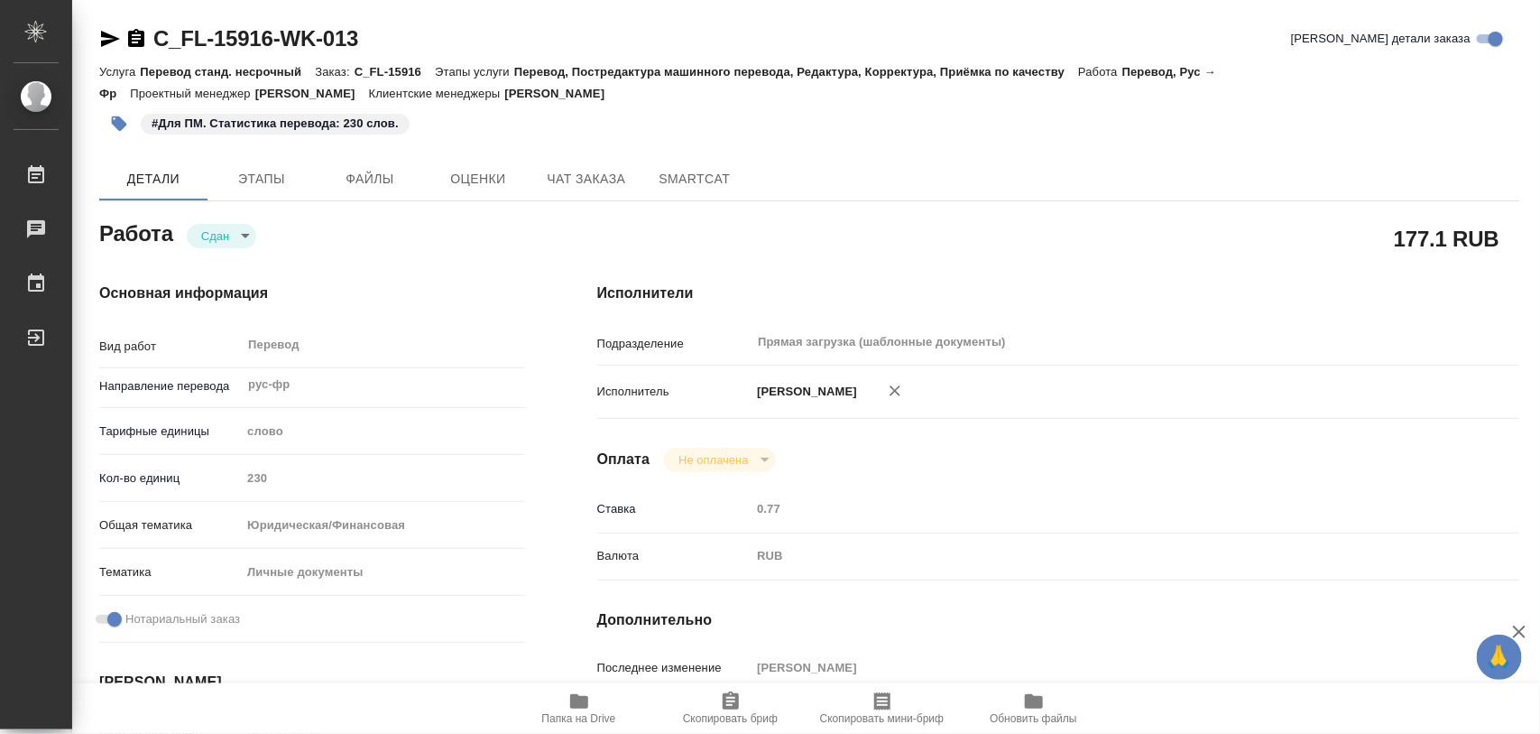
click at [570, 701] on icon "button" at bounding box center [579, 701] width 18 height 14
type textarea "x"
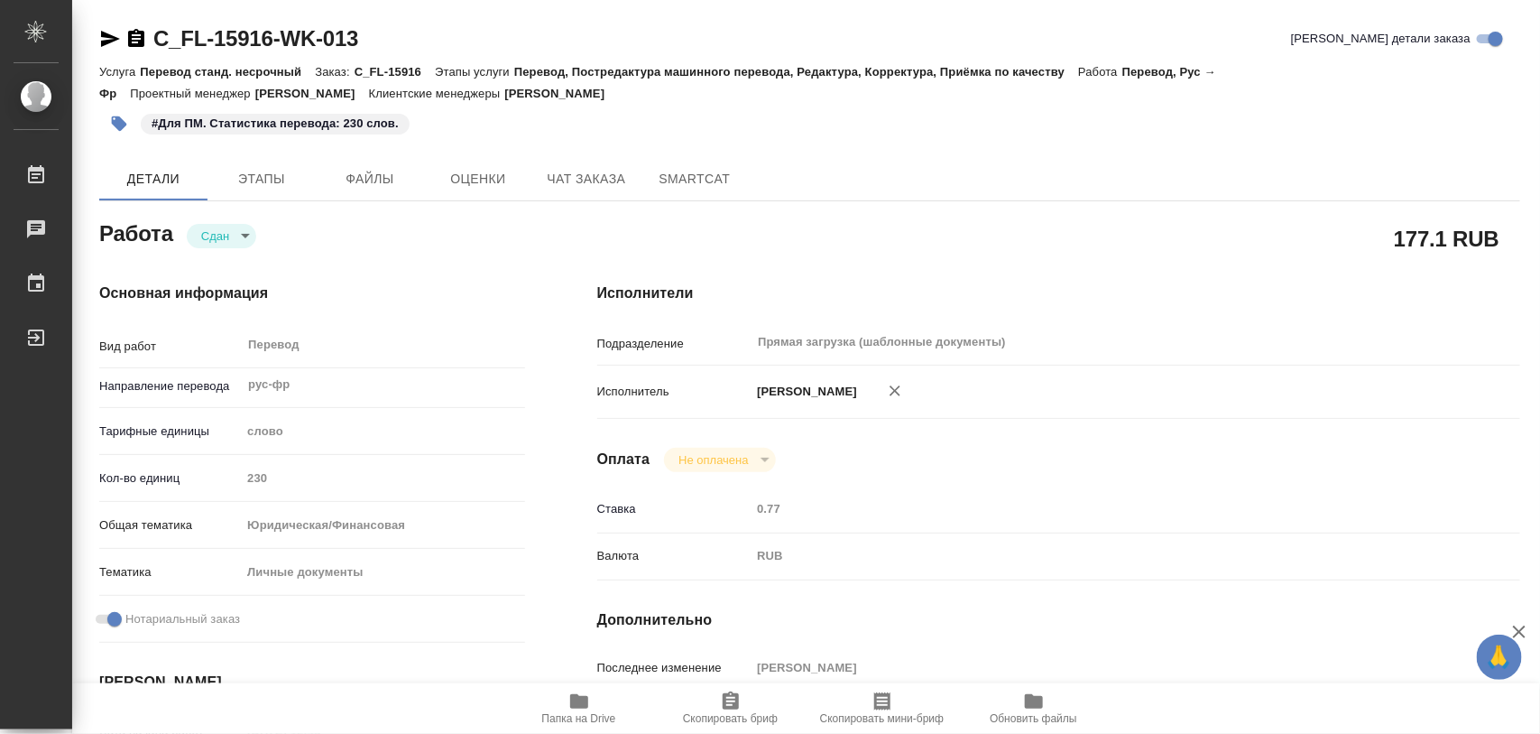
type textarea "x"
